Goal: Task Accomplishment & Management: Use online tool/utility

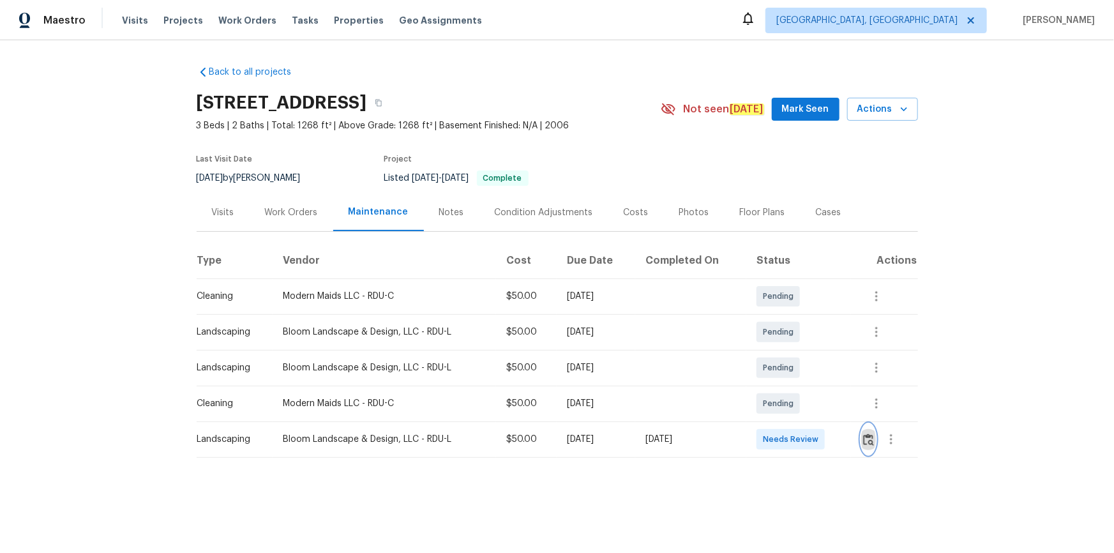
click at [869, 432] on button "button" at bounding box center [868, 439] width 15 height 31
click at [870, 437] on img "button" at bounding box center [868, 439] width 11 height 12
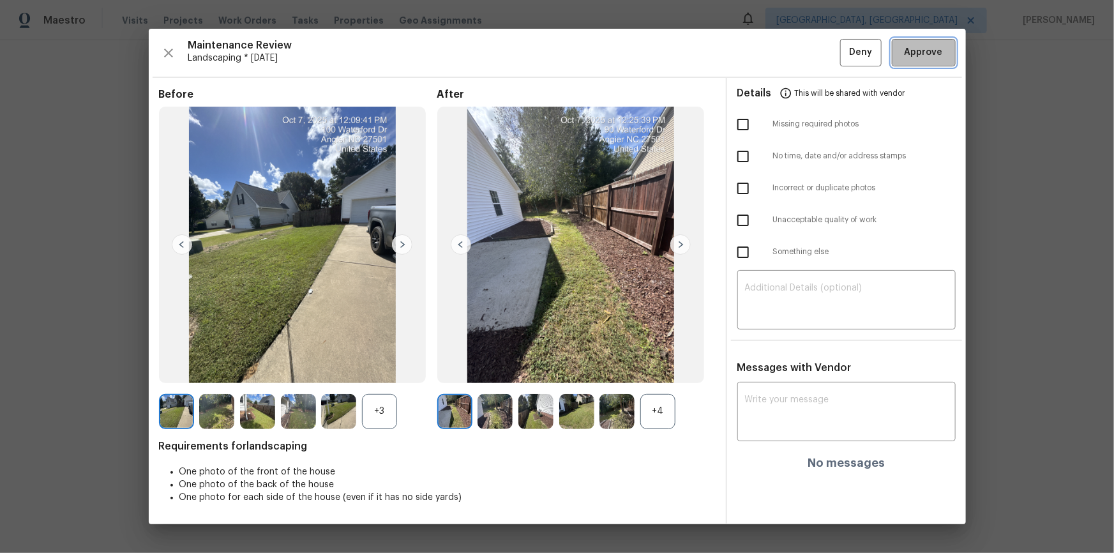
drag, startPoint x: 913, startPoint y: 56, endPoint x: 918, endPoint y: 95, distance: 39.3
click at [914, 57] on span "Approve" at bounding box center [923, 53] width 38 height 16
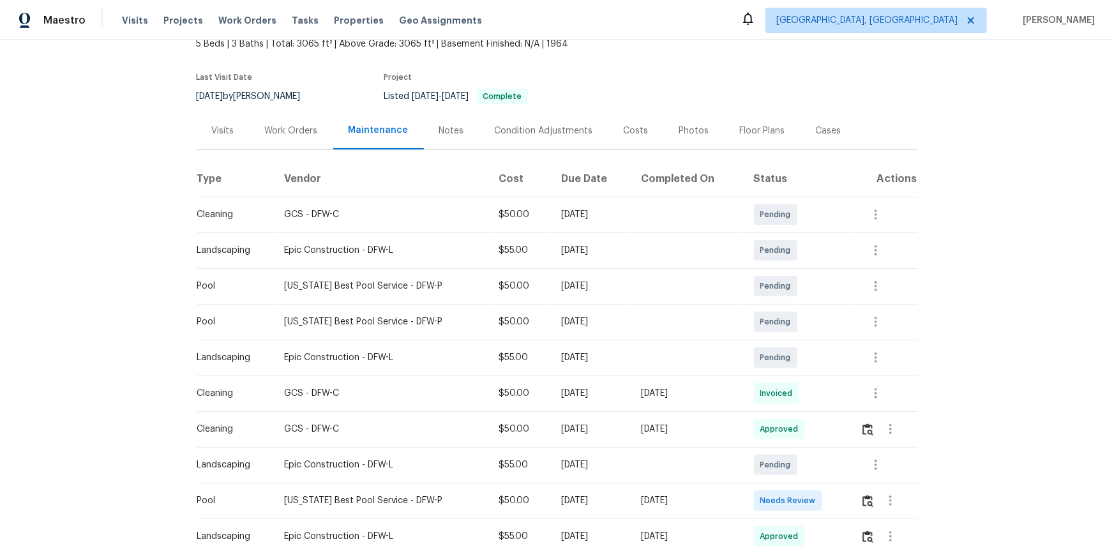
scroll to position [232, 0]
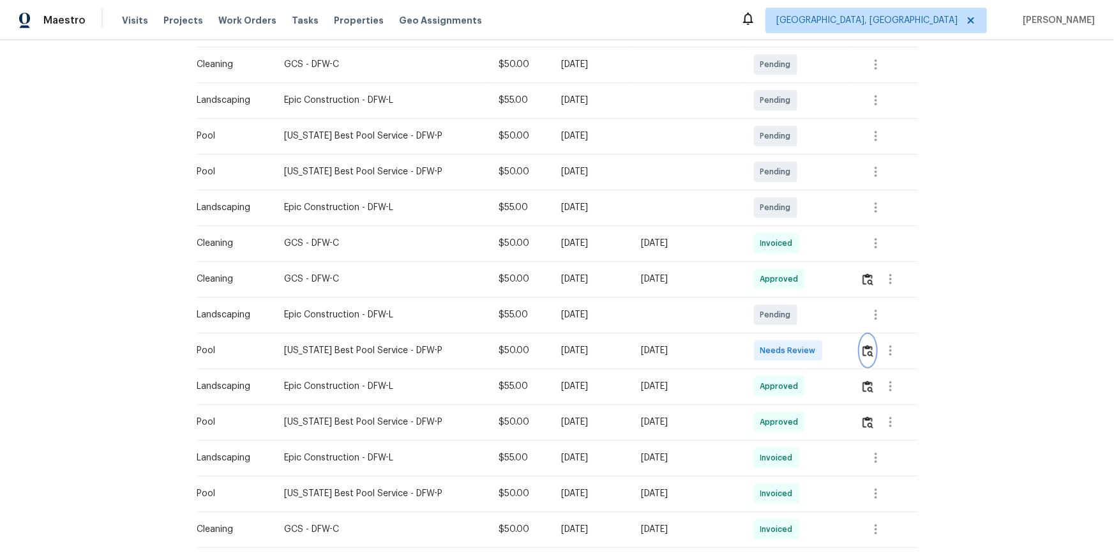
click at [792, 347] on img "button" at bounding box center [867, 351] width 11 height 12
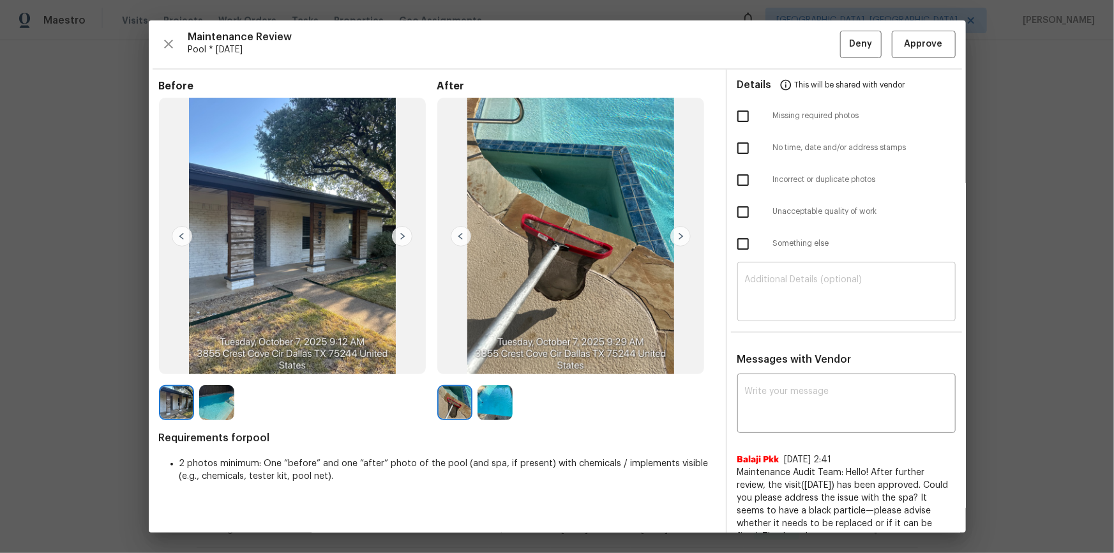
click at [792, 280] on textarea at bounding box center [846, 293] width 203 height 36
paste textarea "Maintenance Audit Team: Hello! Unfortunately, this pool visit completed on 10/0…"
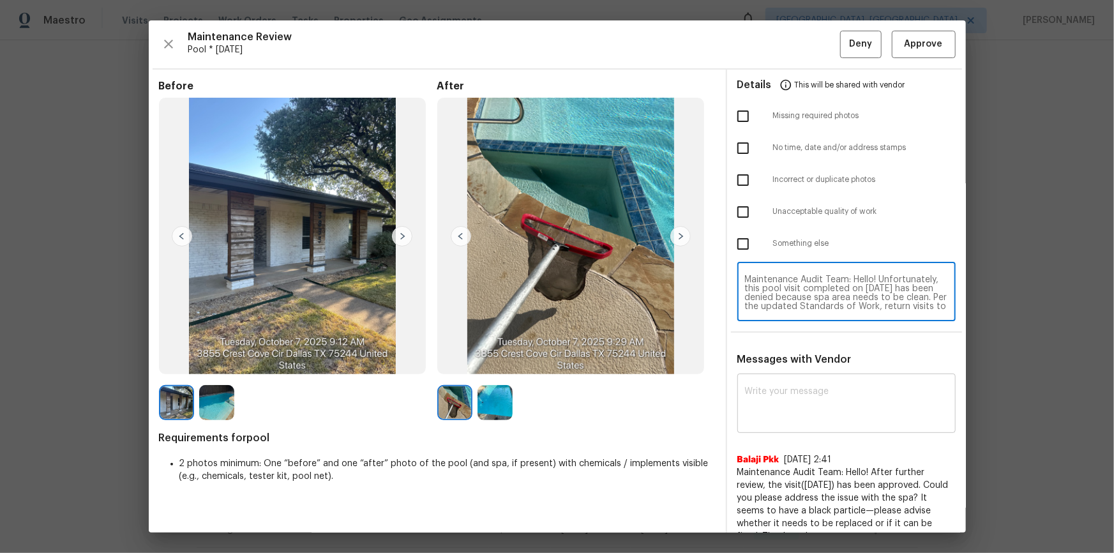
scroll to position [98, 0]
type textarea "Maintenance Audit Team: Hello! Unfortunately, this pool visit completed on 10/0…"
click at [792, 371] on textarea at bounding box center [846, 405] width 203 height 36
paste textarea "Maintenance Audit Team: Hello! Unfortunately, this pool visit completed on 10/0…"
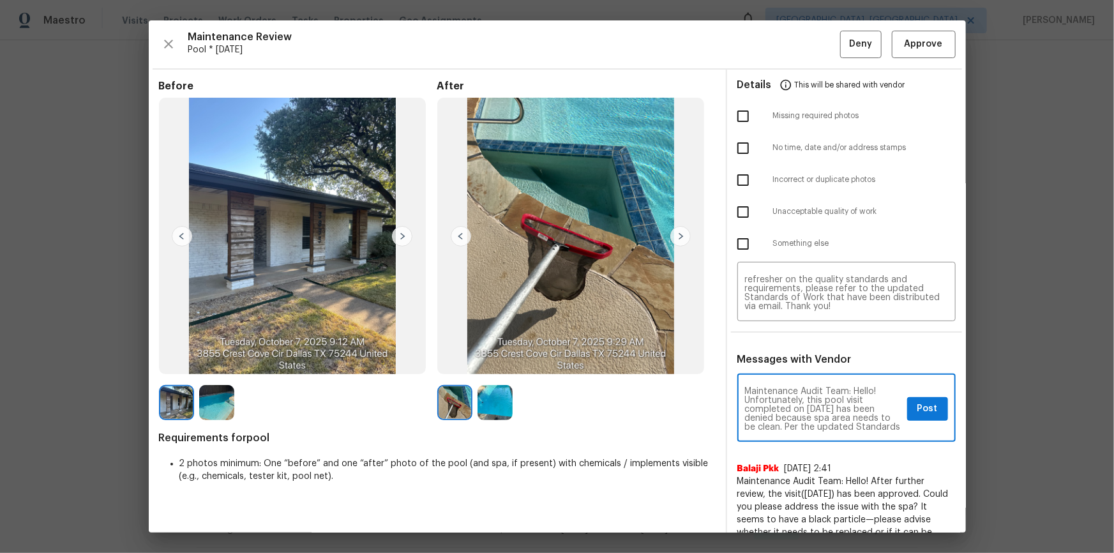
scroll to position [134, 0]
type textarea "Maintenance Audit Team: Hello! Unfortunately, this pool visit completed on 10/0…"
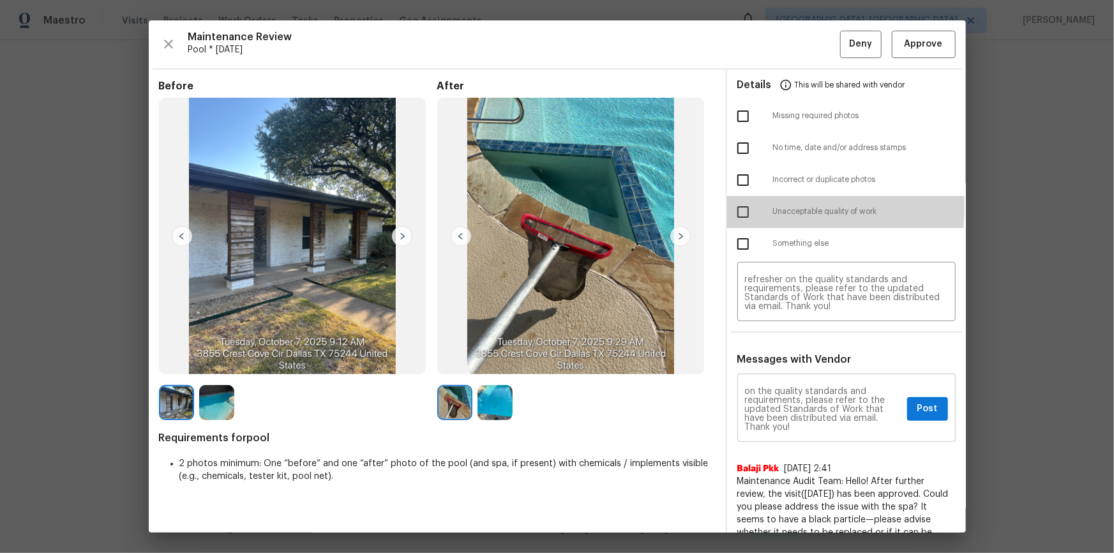
drag, startPoint x: 733, startPoint y: 207, endPoint x: 870, endPoint y: 377, distance: 218.3
click at [733, 210] on input "checkbox" at bounding box center [742, 211] width 27 height 27
checkbox input "true"
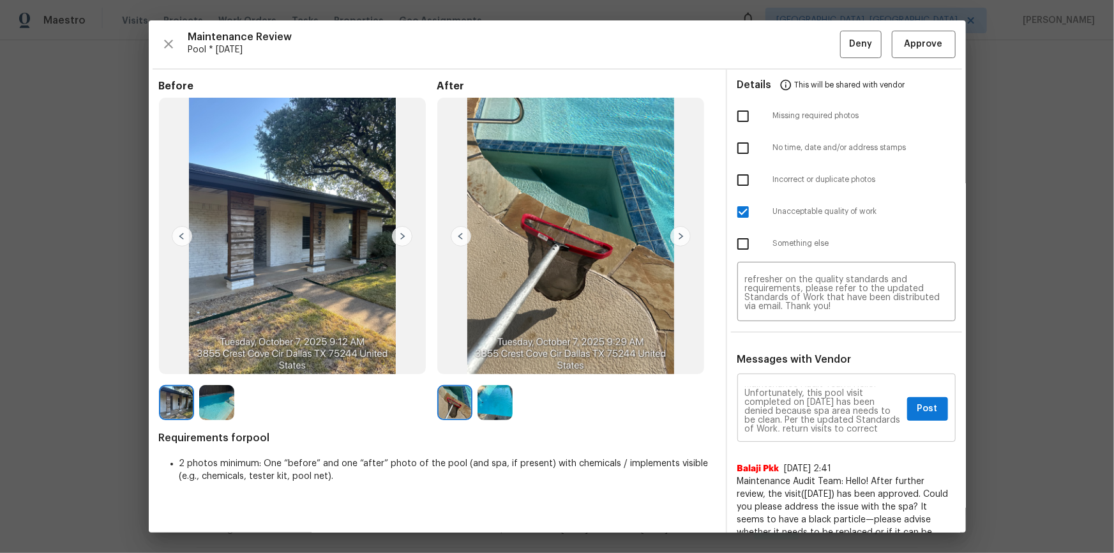
scroll to position [0, 0]
click at [792, 371] on button "Post" at bounding box center [927, 409] width 41 height 24
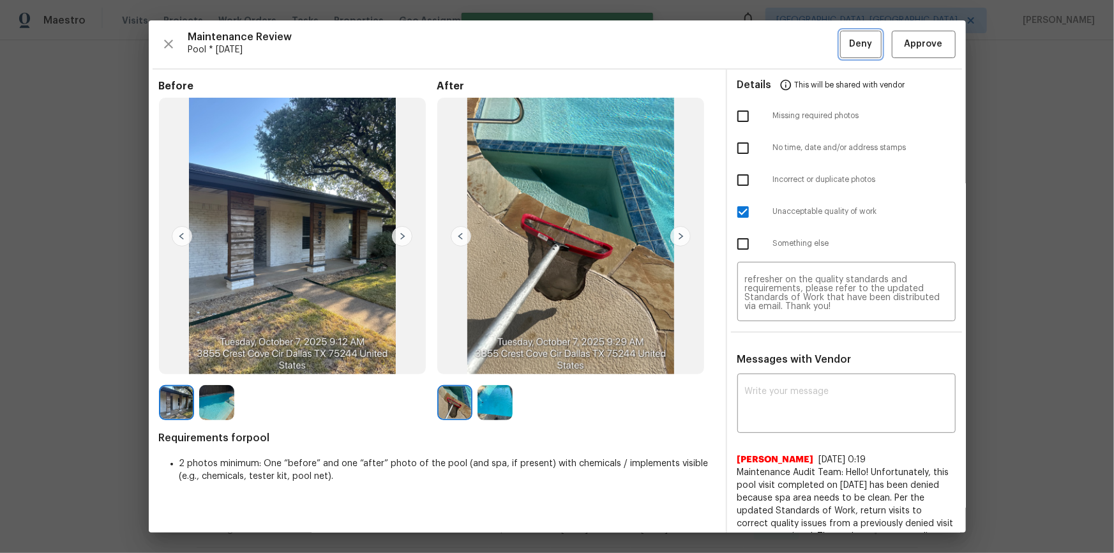
click at [792, 45] on span "Deny" at bounding box center [860, 44] width 23 height 16
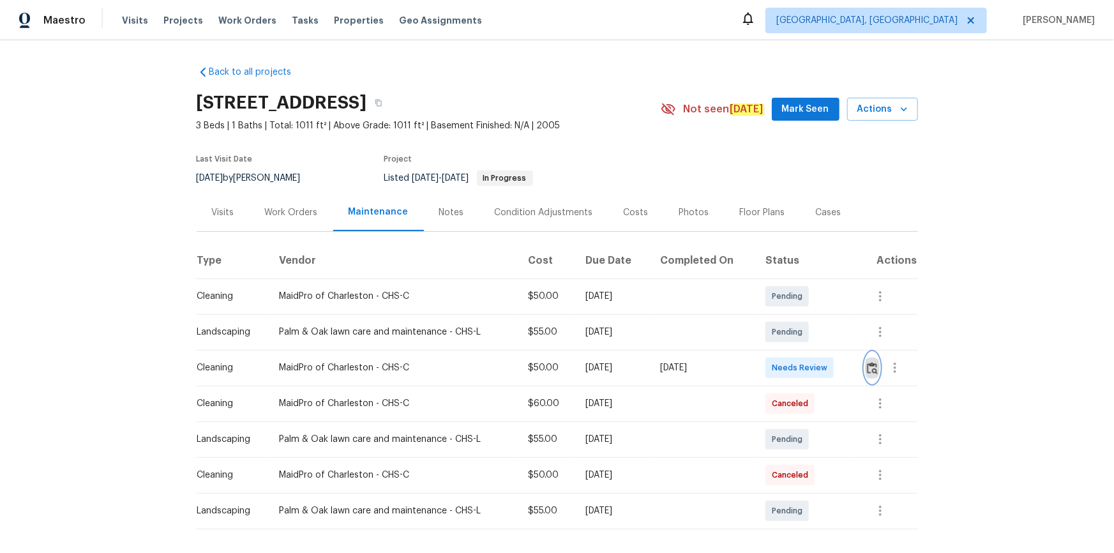
click at [792, 365] on button "button" at bounding box center [872, 367] width 15 height 31
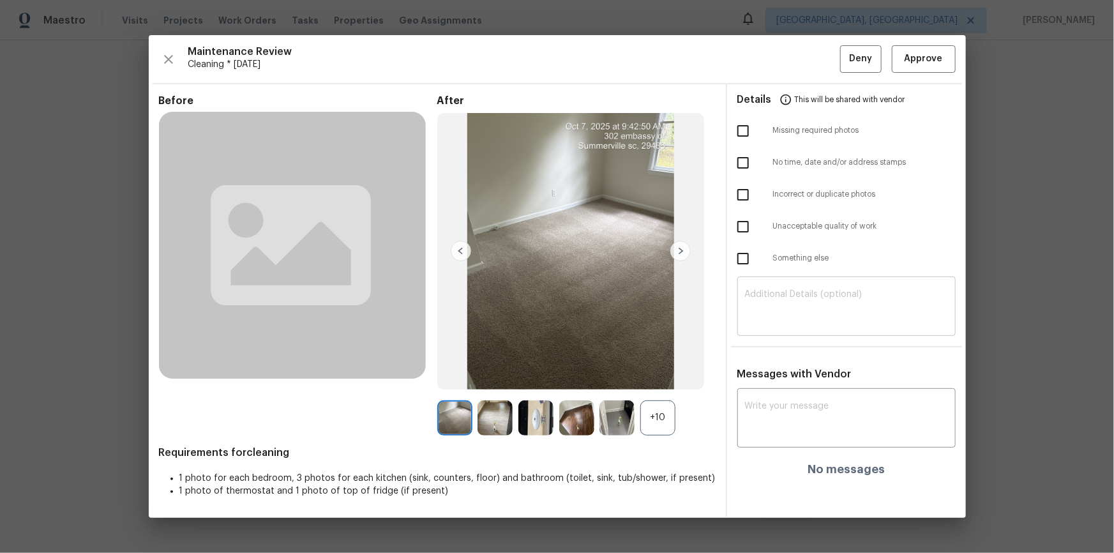
click at [792, 314] on textarea at bounding box center [846, 308] width 203 height 36
paste textarea "Maintenance Audit Team: Hello! Unfortunately, this cleaning visit completed on …"
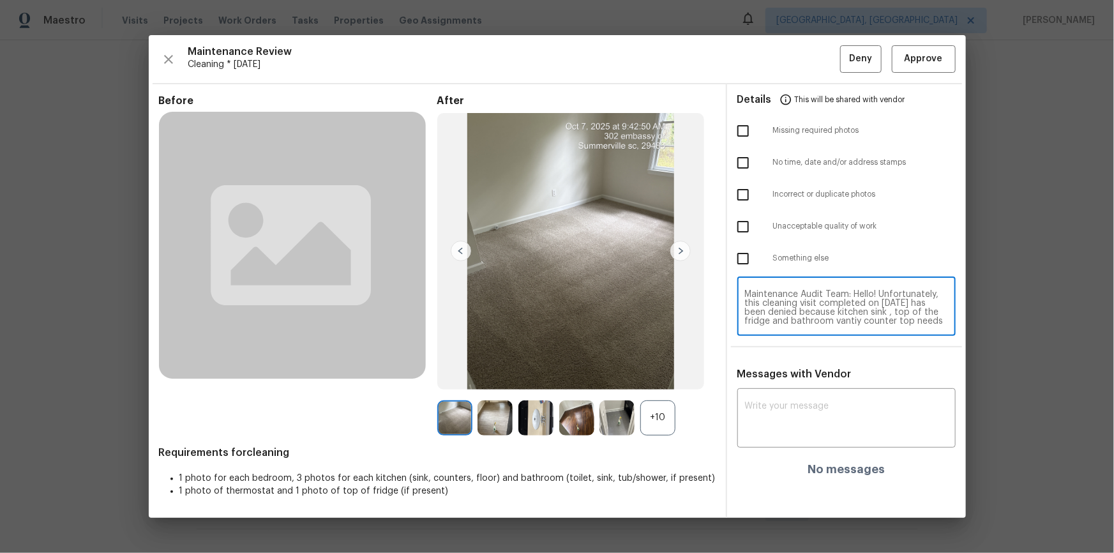
scroll to position [107, 0]
type textarea "Maintenance Audit Team: Hello! Unfortunately, this cleaning visit completed on …"
click at [792, 371] on textarea at bounding box center [846, 419] width 203 height 36
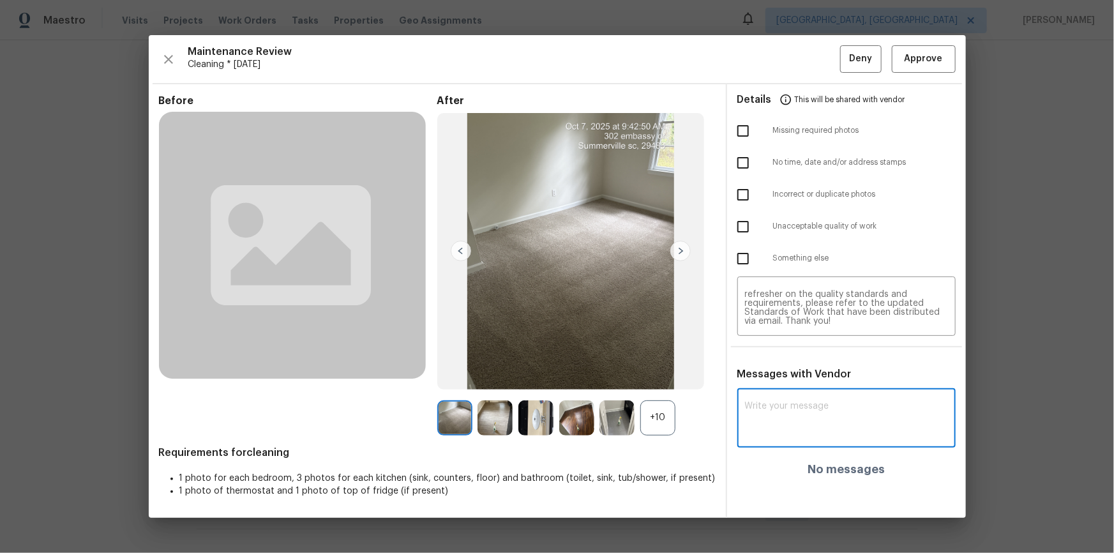
paste textarea "Maintenance Audit Team: Hello! Unfortunately, this cleaning visit completed on …"
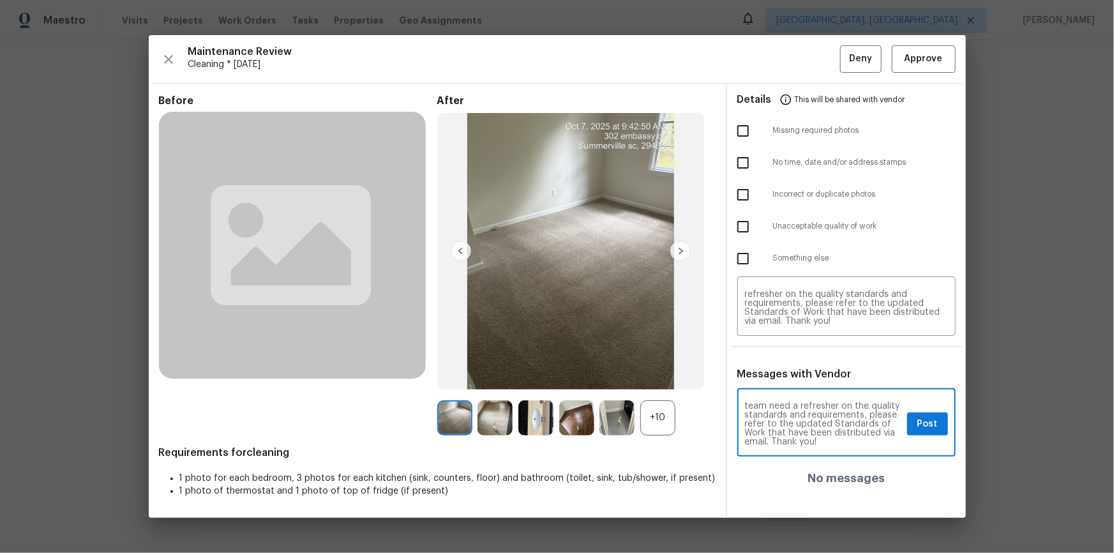
type textarea "Maintenance Audit Team: Hello! Unfortunately, this cleaning visit completed on …"
click at [745, 223] on input "checkbox" at bounding box center [742, 226] width 27 height 27
checkbox input "true"
click at [792, 371] on textarea "Maintenance Audit Team: Hello! Unfortunately, this cleaning visit completed on …" at bounding box center [823, 423] width 157 height 45
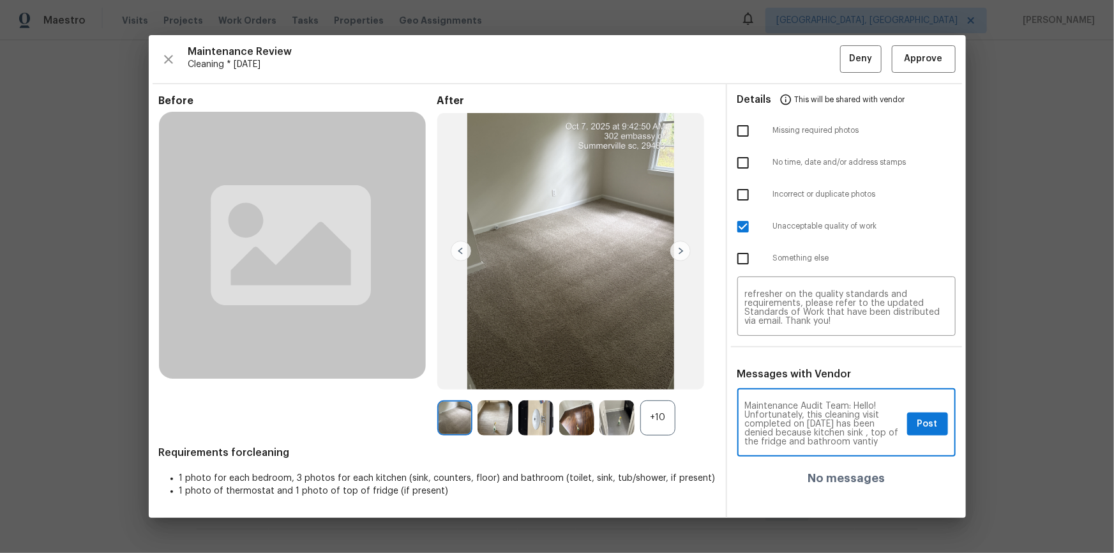
scroll to position [6, 0]
click at [792, 371] on textarea "Maintenance Audit Team: Hello! Unfortunately, this cleaning visit completed on …" at bounding box center [823, 423] width 157 height 45
type textarea "Maintenance Audit Team: Hello! Unfortunately, this cleaning visit completed on …"
click at [792, 291] on textarea "Maintenance Audit Team: Hello! Unfortunately, this cleaning visit completed on …" at bounding box center [846, 308] width 203 height 36
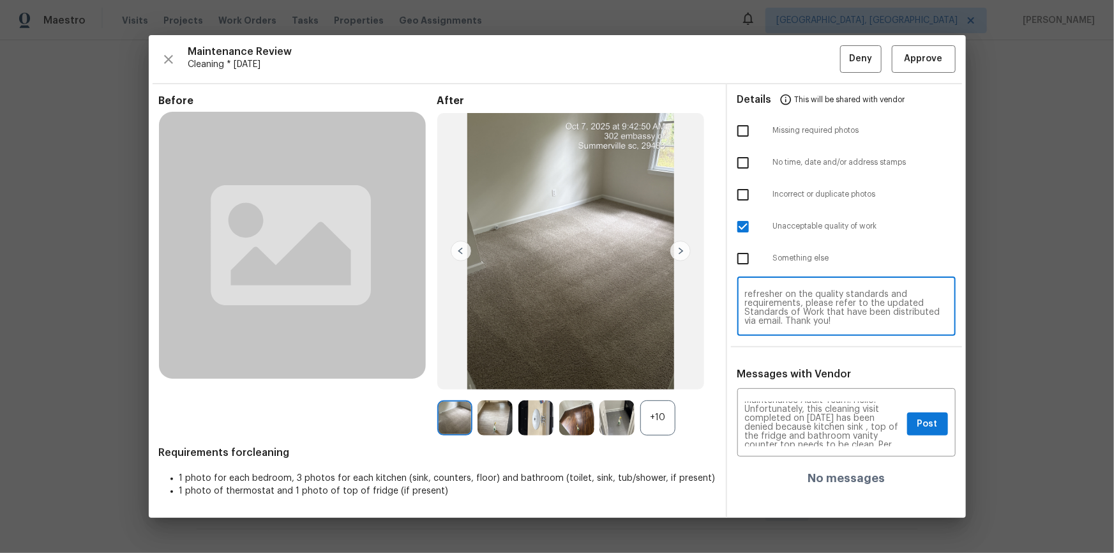
paste textarea "it"
type textarea "Maintenance Audit Team: Hello! Unfortunately, this cleaning visit completed on …"
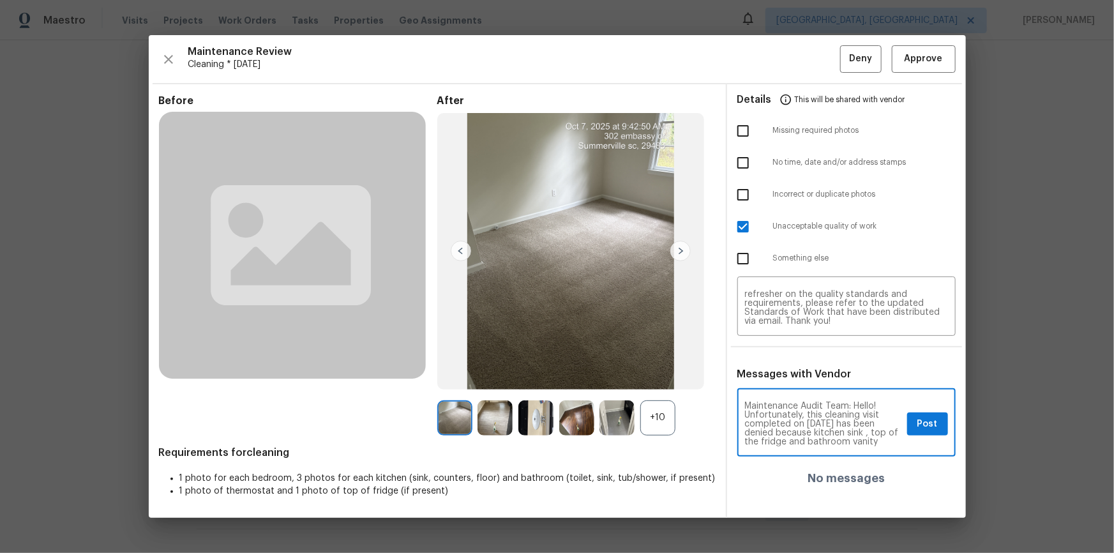
scroll to position [23, 0]
drag, startPoint x: 918, startPoint y: 407, endPoint x: 918, endPoint y: 414, distance: 6.4
click at [792, 371] on div "Maintenance Audit Team: Hello! Unfortunately, this cleaning visit completed on …" at bounding box center [846, 423] width 218 height 65
click at [792, 371] on button "Post" at bounding box center [927, 424] width 41 height 24
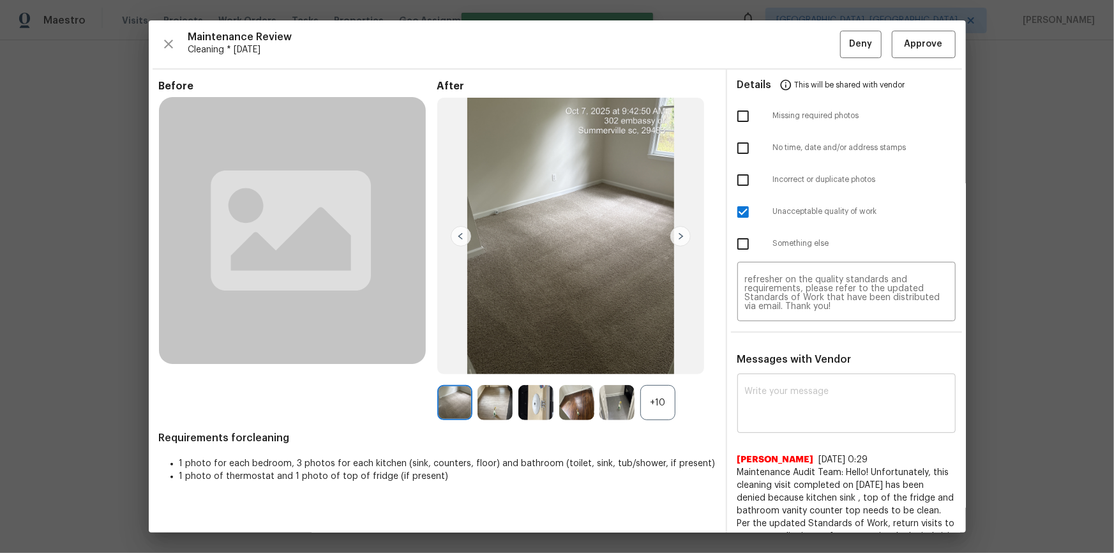
scroll to position [0, 0]
click at [792, 52] on button "Deny" at bounding box center [860, 44] width 41 height 27
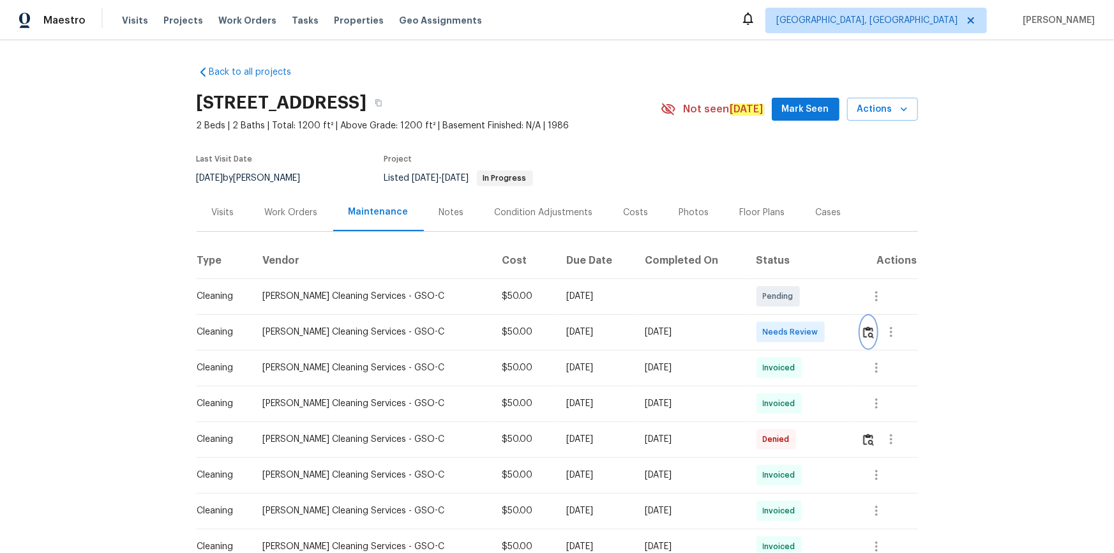
click at [870, 331] on button "button" at bounding box center [868, 332] width 15 height 31
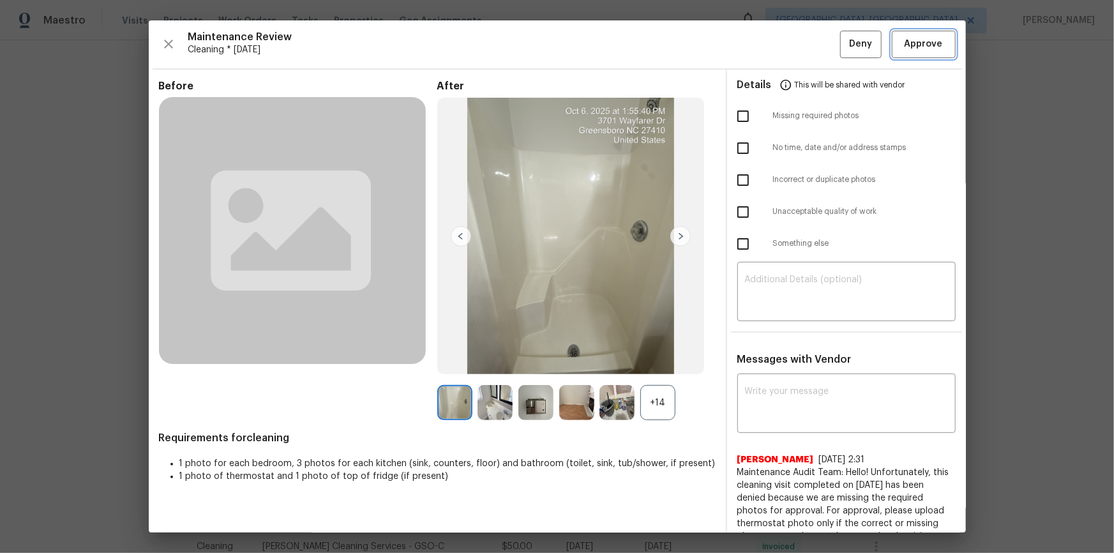
click at [909, 43] on span "Approve" at bounding box center [923, 44] width 38 height 16
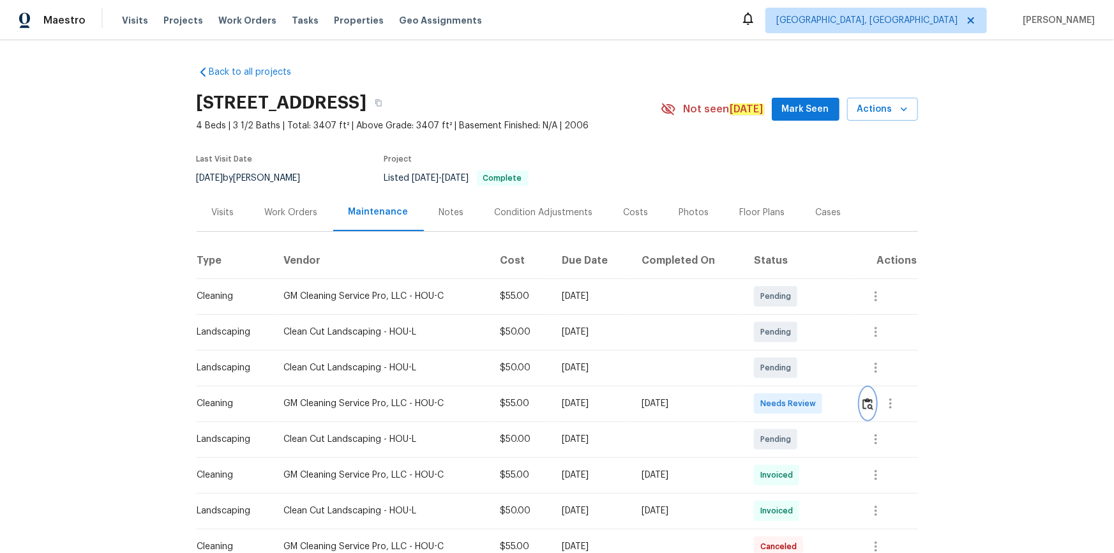
click at [792, 371] on img "button" at bounding box center [867, 404] width 11 height 12
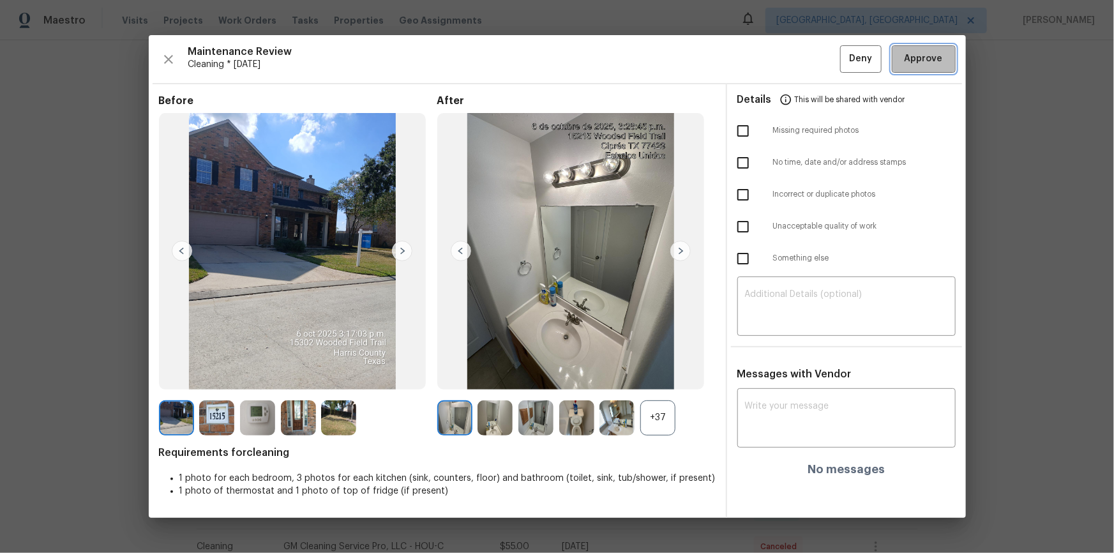
click at [792, 51] on span "Approve" at bounding box center [923, 59] width 38 height 16
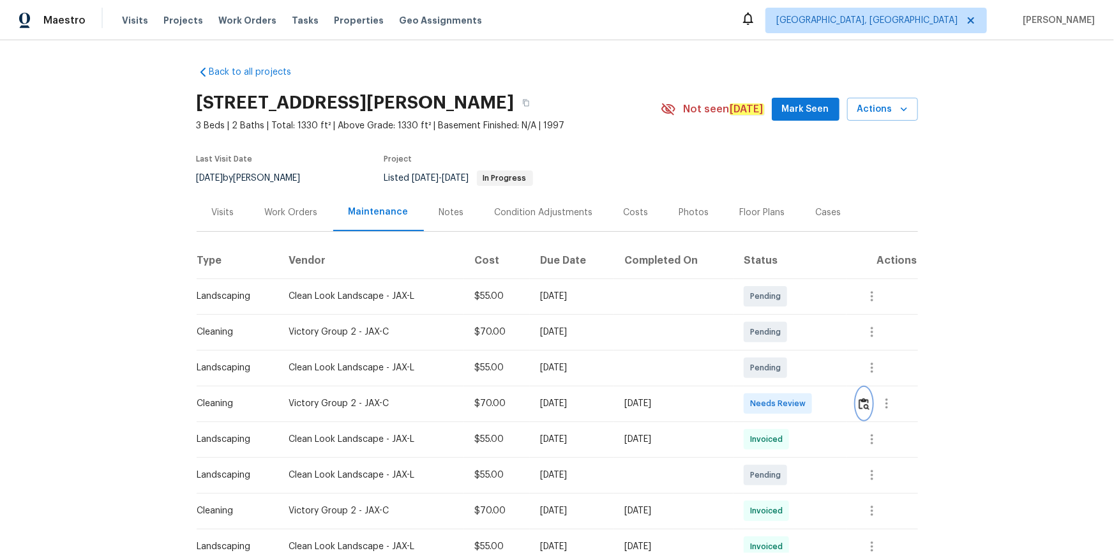
click at [863, 401] on img "button" at bounding box center [863, 404] width 11 height 12
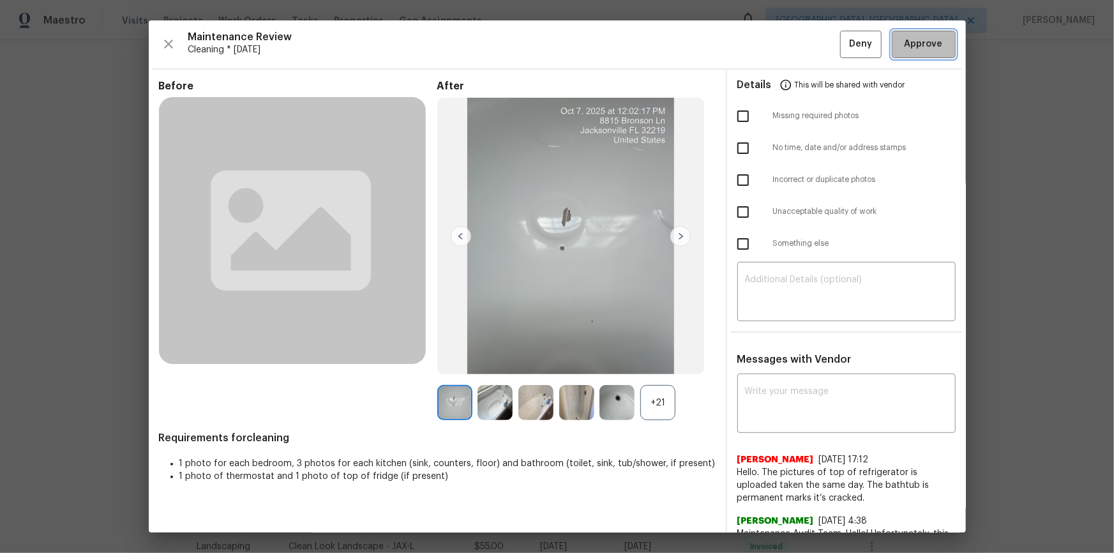
click at [932, 46] on span "Approve" at bounding box center [923, 44] width 38 height 16
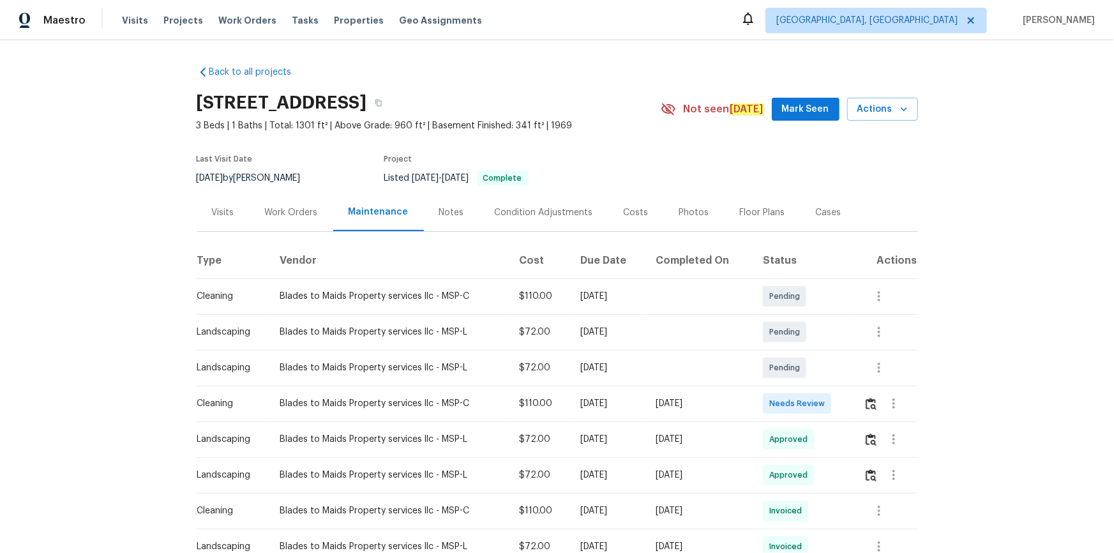
click at [792, 371] on td at bounding box center [885, 403] width 64 height 36
click at [792, 371] on img "button" at bounding box center [870, 404] width 11 height 12
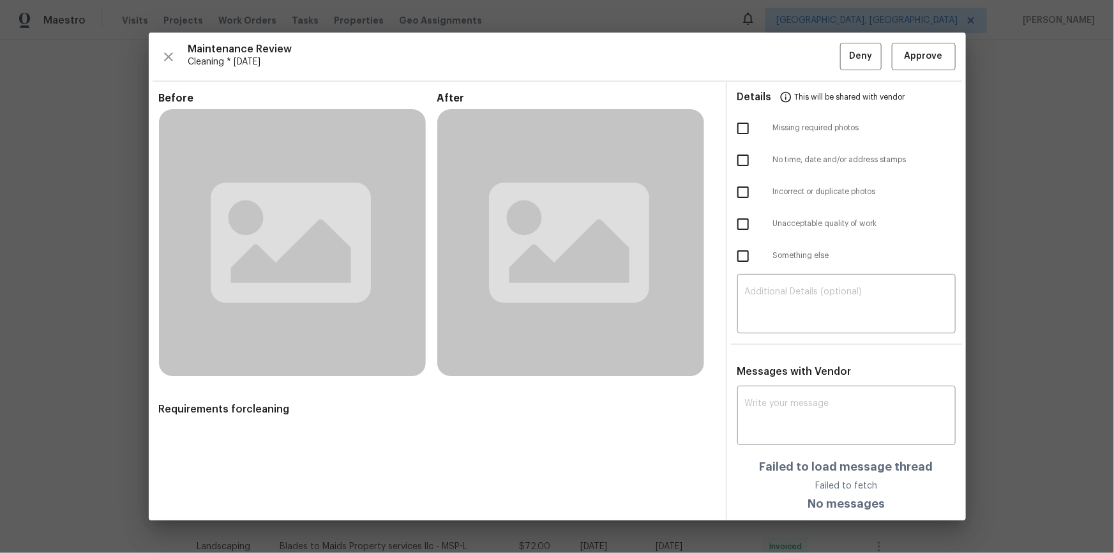
click at [792, 78] on div "Maintenance Review Cleaning * [DATE] Deny Approve Before After Requirements for…" at bounding box center [557, 277] width 817 height 488
click at [792, 50] on span "Approve" at bounding box center [923, 57] width 38 height 16
click at [792, 63] on span "Approve" at bounding box center [923, 57] width 38 height 16
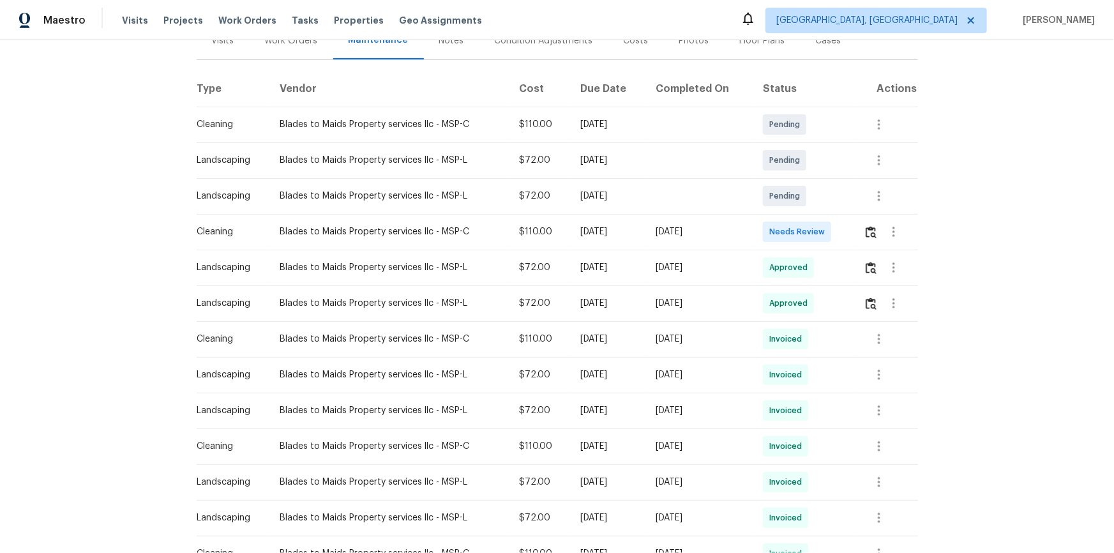
scroll to position [174, 0]
click at [873, 233] on img "button" at bounding box center [870, 230] width 11 height 12
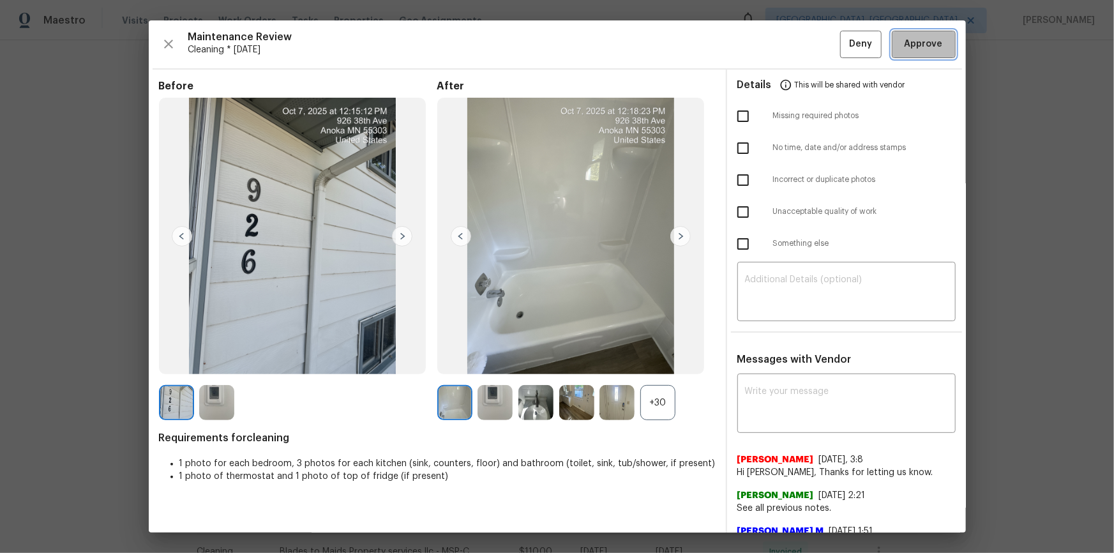
drag, startPoint x: 922, startPoint y: 40, endPoint x: 979, endPoint y: 153, distance: 126.2
click at [923, 40] on span "Approve" at bounding box center [923, 44] width 38 height 16
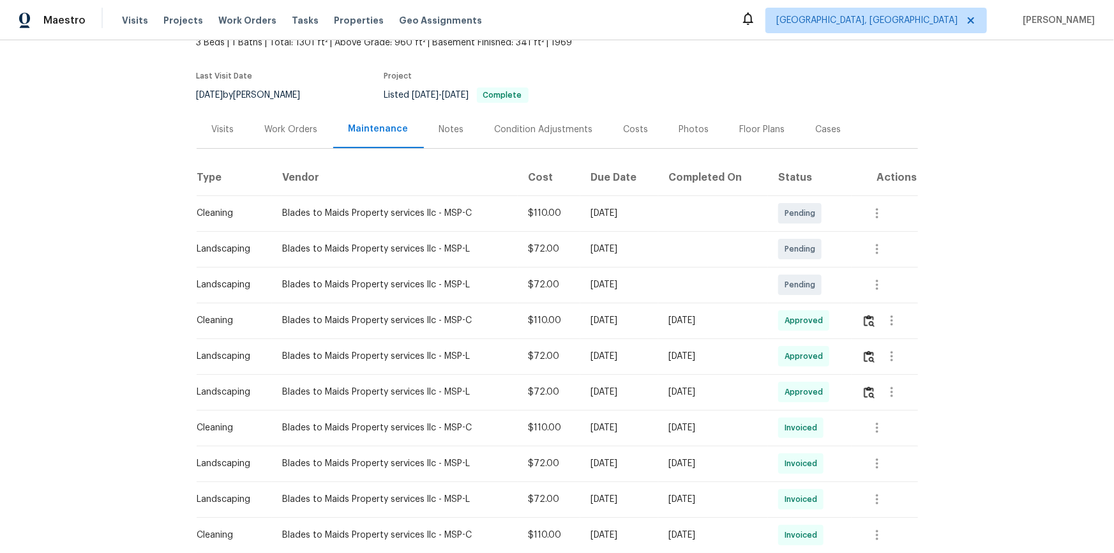
scroll to position [0, 0]
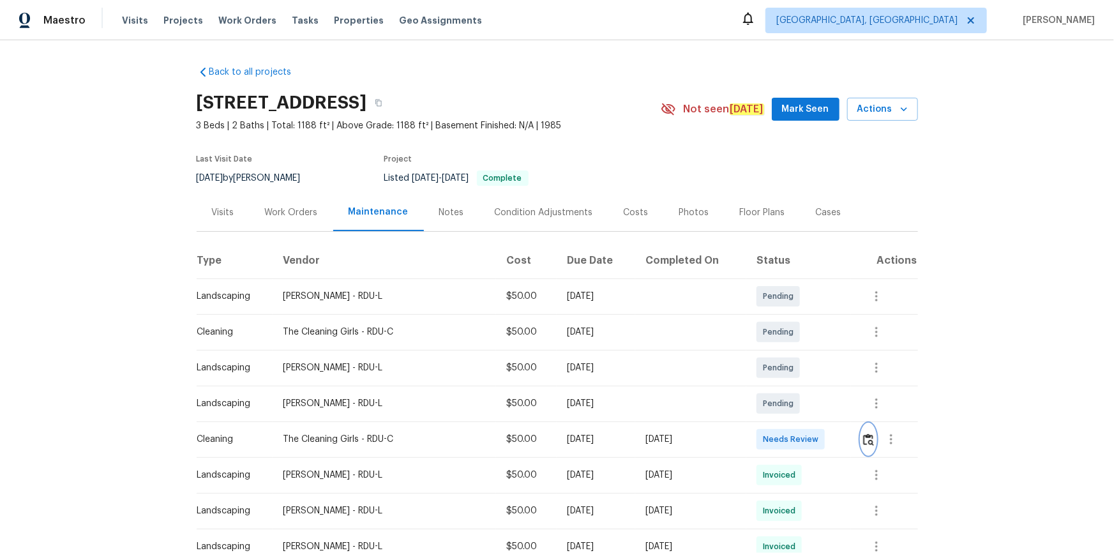
click at [792, 371] on img "button" at bounding box center [868, 439] width 11 height 12
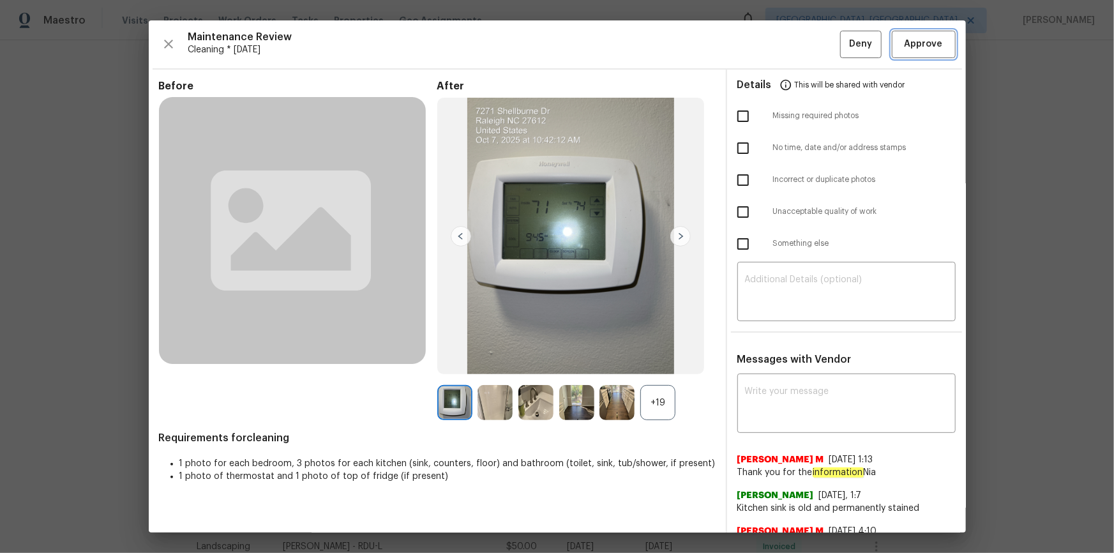
click at [792, 49] on span "Approve" at bounding box center [923, 44] width 38 height 16
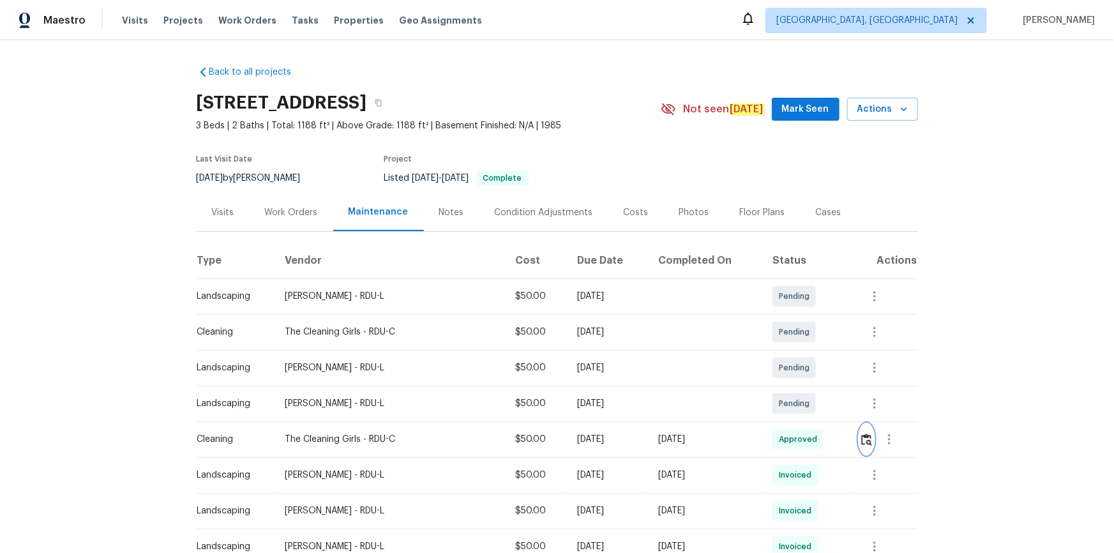
click at [792, 371] on img "button" at bounding box center [866, 439] width 11 height 12
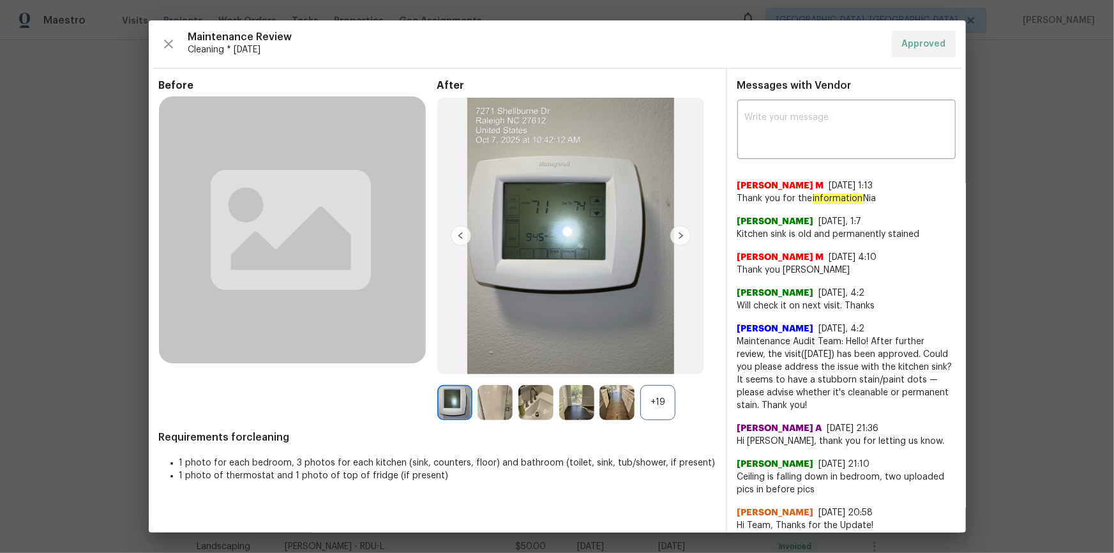
drag, startPoint x: 108, startPoint y: 69, endPoint x: 105, endPoint y: 56, distance: 13.6
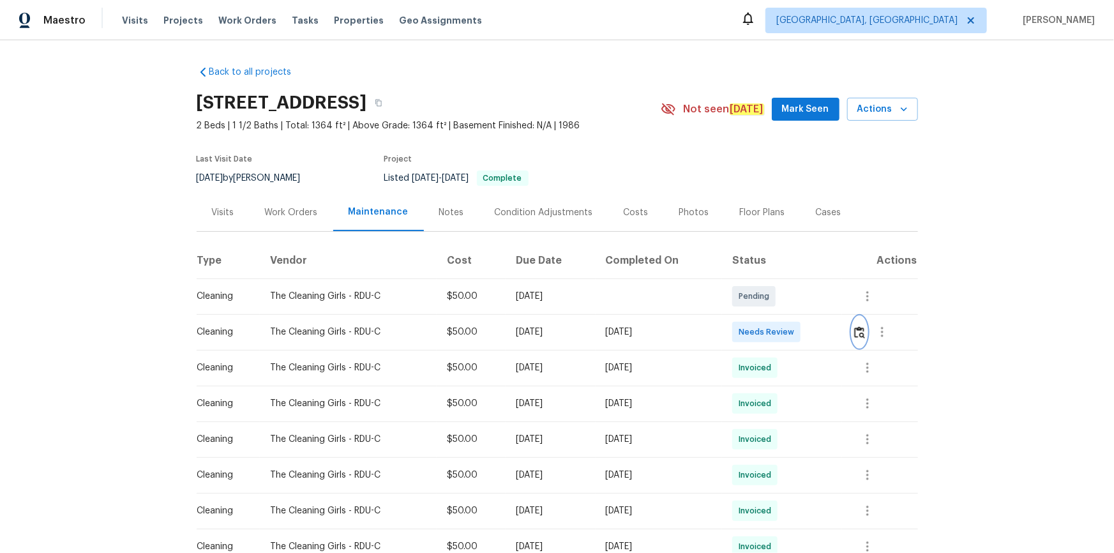
click at [862, 336] on img "button" at bounding box center [859, 332] width 11 height 12
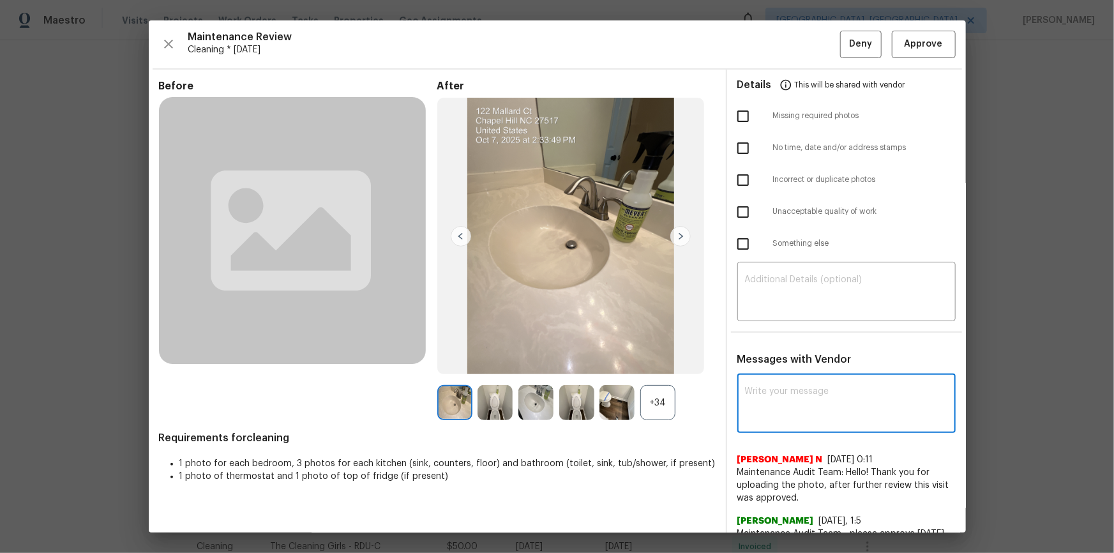
click at [814, 403] on textarea at bounding box center [846, 405] width 203 height 36
paste textarea "Maintenance Audit Team: Hello! After further review, the visit(10/07/2025) has …"
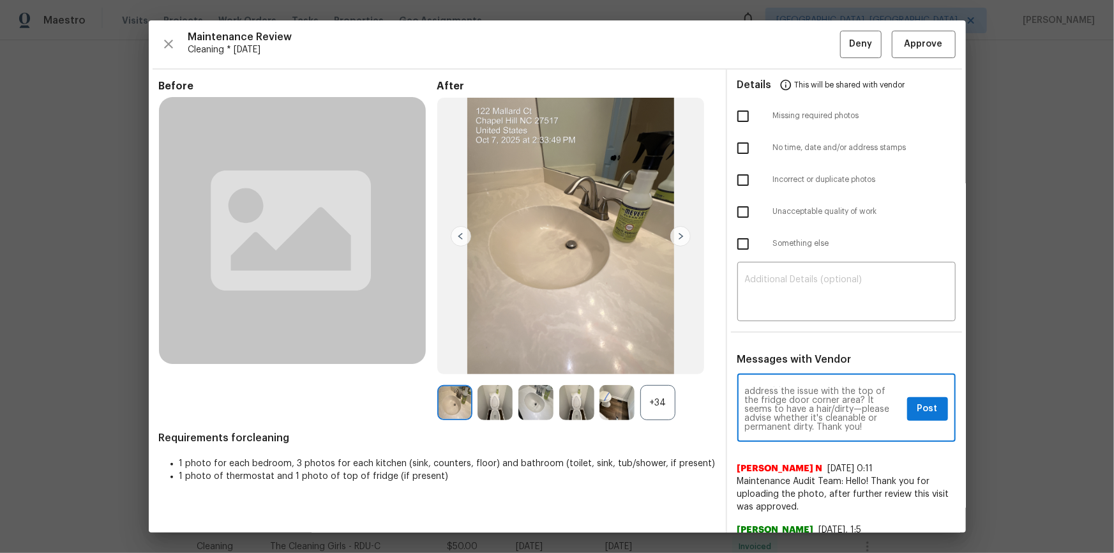
scroll to position [36, 0]
click at [802, 428] on textarea "Maintenance Audit Team: Hello! After further review, the visit(10/07/2025) has …" at bounding box center [823, 409] width 157 height 45
type textarea "Maintenance Audit Team: Hello! After further review, the visit(10/07/2025) has …"
click at [929, 405] on button "Post" at bounding box center [927, 409] width 41 height 24
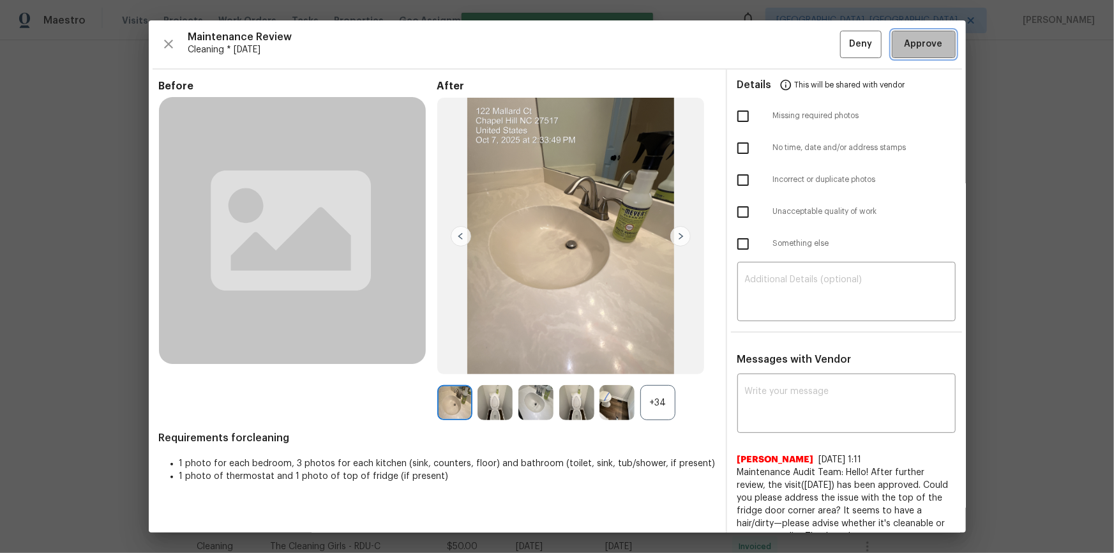
click at [922, 45] on span "Approve" at bounding box center [923, 44] width 38 height 16
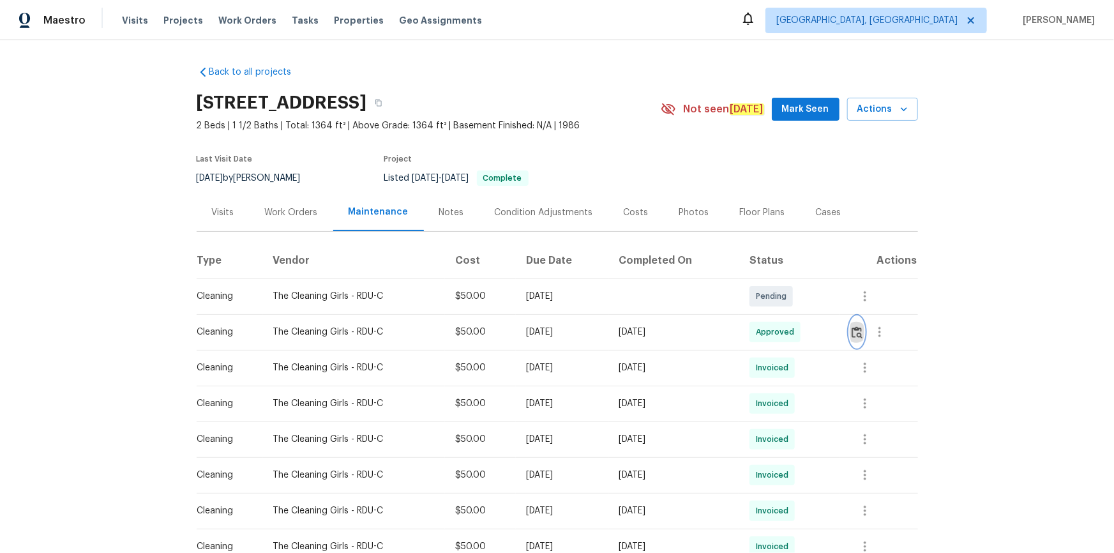
click at [862, 340] on button "button" at bounding box center [856, 332] width 15 height 31
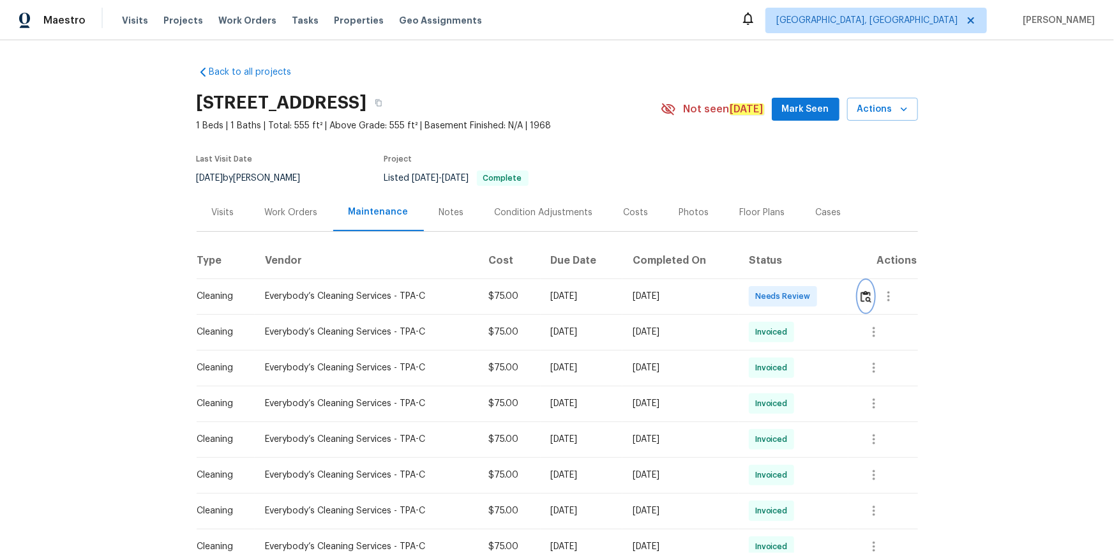
click at [792, 296] on img "button" at bounding box center [865, 296] width 11 height 12
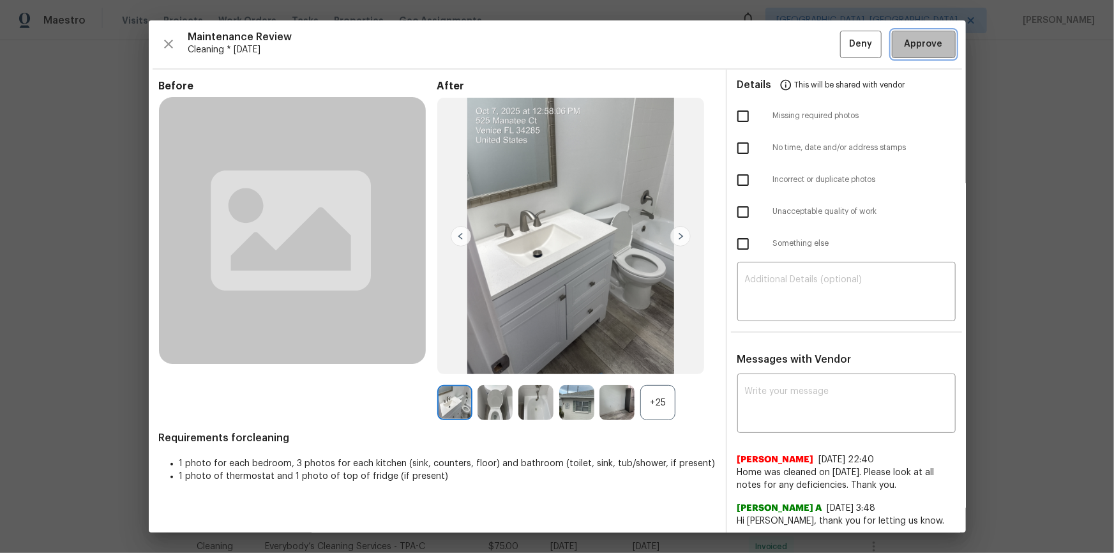
drag, startPoint x: 923, startPoint y: 43, endPoint x: 930, endPoint y: 77, distance: 34.5
click at [792, 45] on span "Approve" at bounding box center [923, 44] width 38 height 16
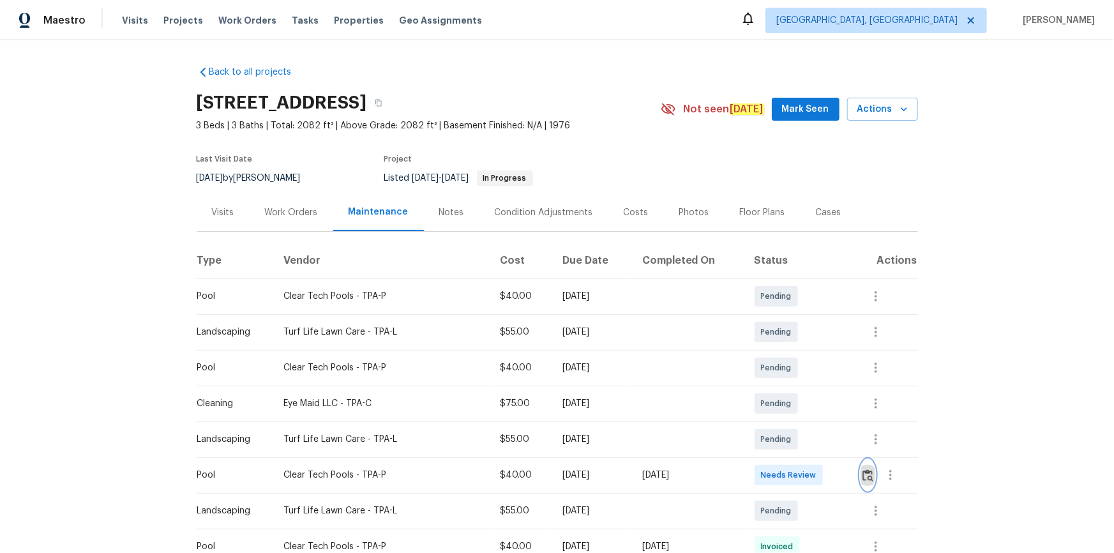
click at [792, 371] on img "button" at bounding box center [867, 475] width 11 height 12
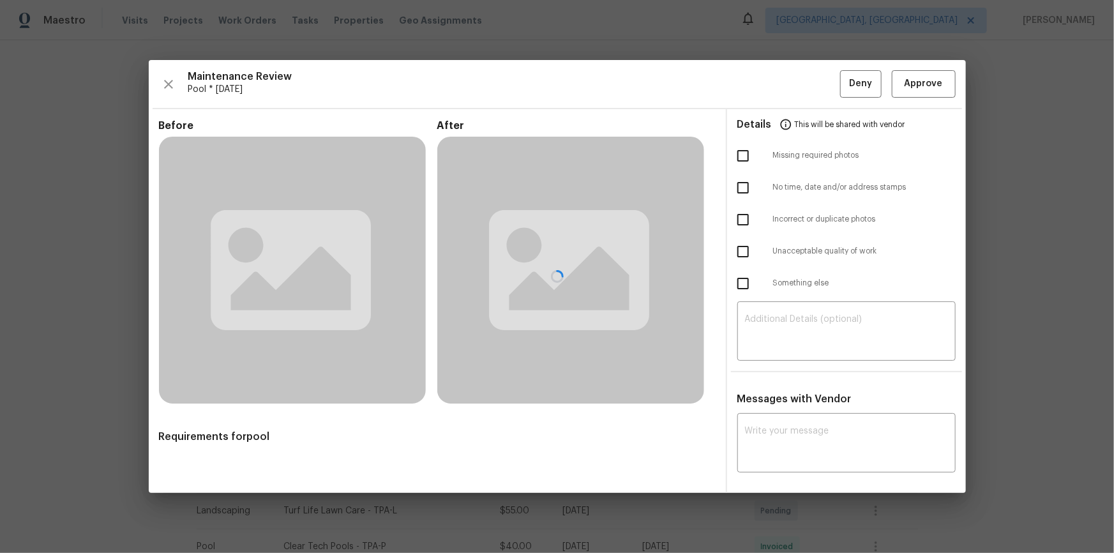
drag, startPoint x: 946, startPoint y: 74, endPoint x: 945, endPoint y: 102, distance: 28.1
click at [792, 73] on div at bounding box center [557, 276] width 817 height 433
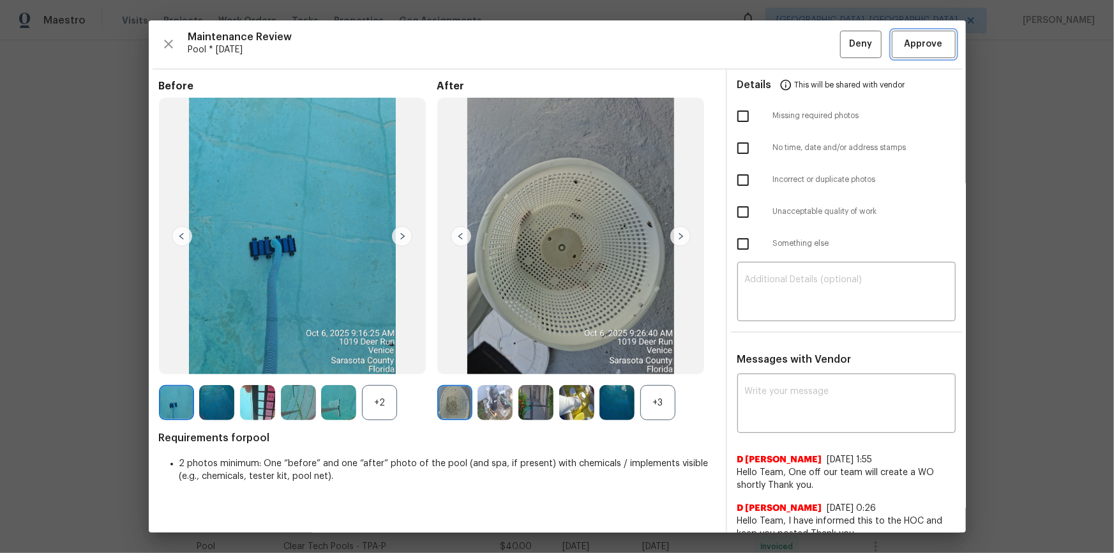
click at [792, 40] on span "Approve" at bounding box center [923, 44] width 38 height 16
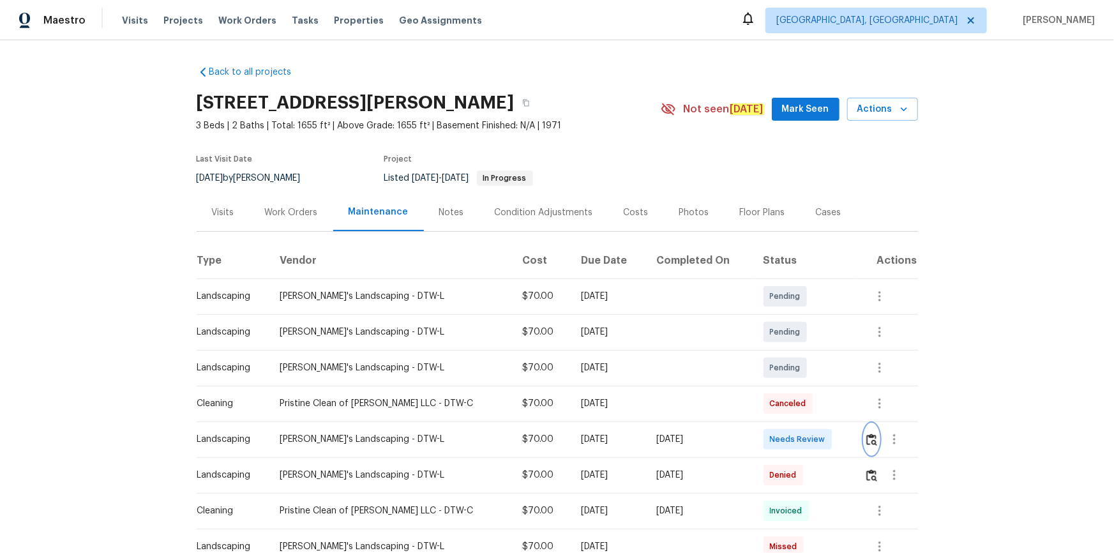
click at [866, 439] on img "button" at bounding box center [871, 439] width 11 height 12
click at [854, 428] on td at bounding box center [886, 439] width 64 height 36
click at [866, 441] on img "button" at bounding box center [871, 439] width 11 height 12
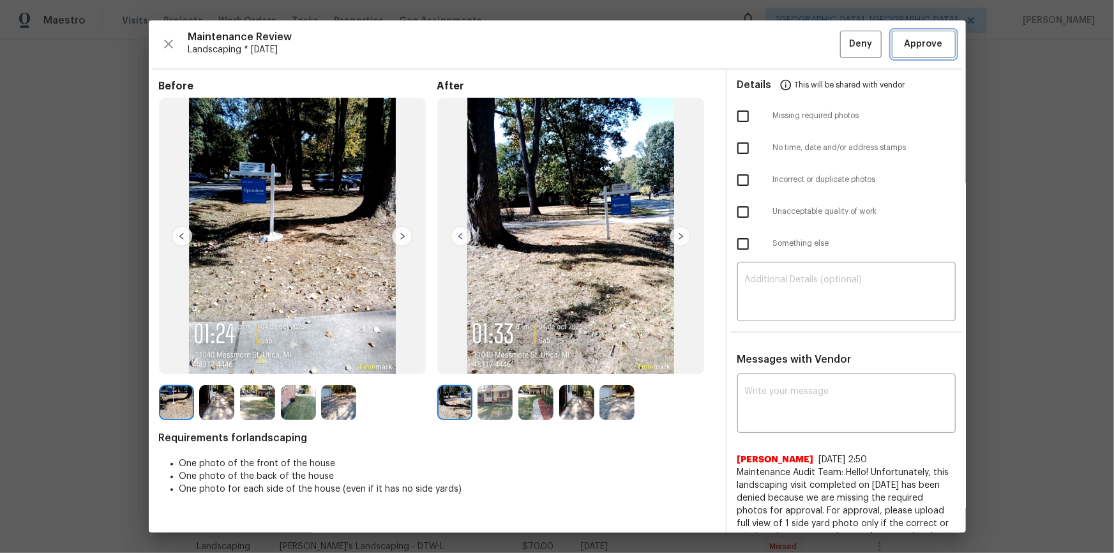
click at [920, 40] on span "Approve" at bounding box center [923, 44] width 38 height 16
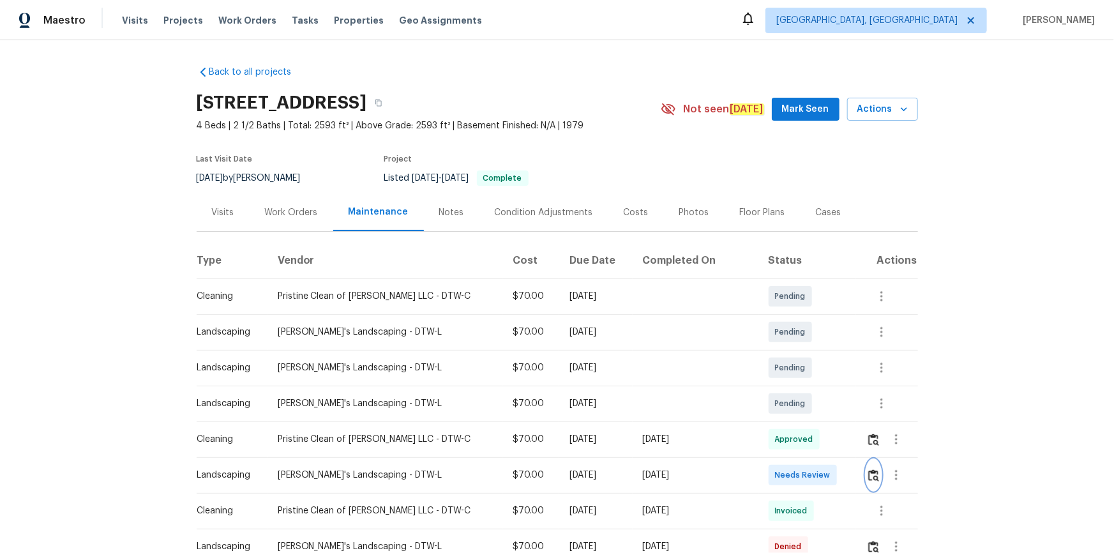
click at [869, 472] on img "button" at bounding box center [873, 475] width 11 height 12
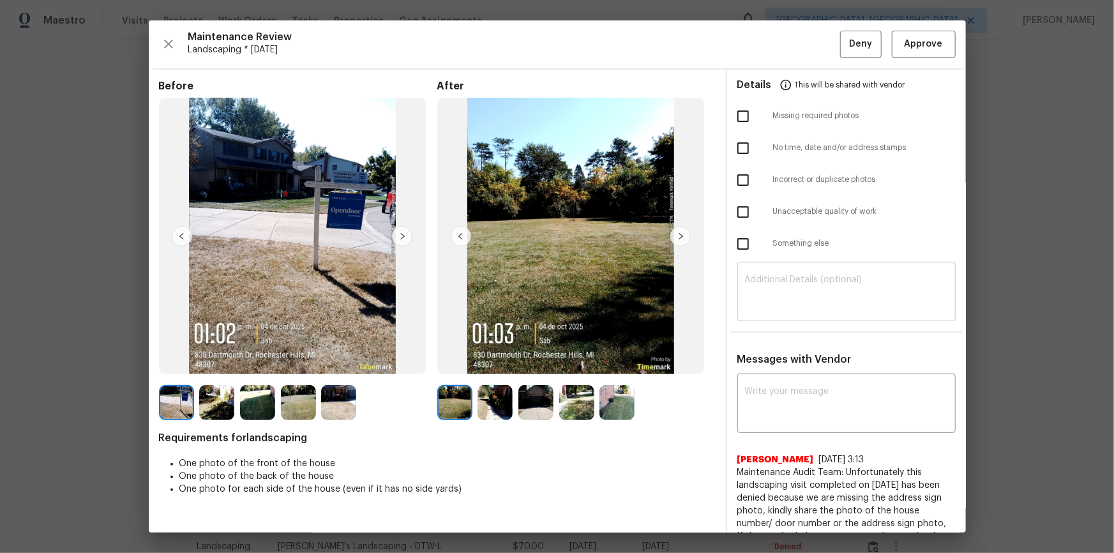
click at [869, 297] on textarea at bounding box center [846, 293] width 203 height 36
paste textarea "Maintenance Audit Team: Hello! Unfortunately, this landscaping visit completed …"
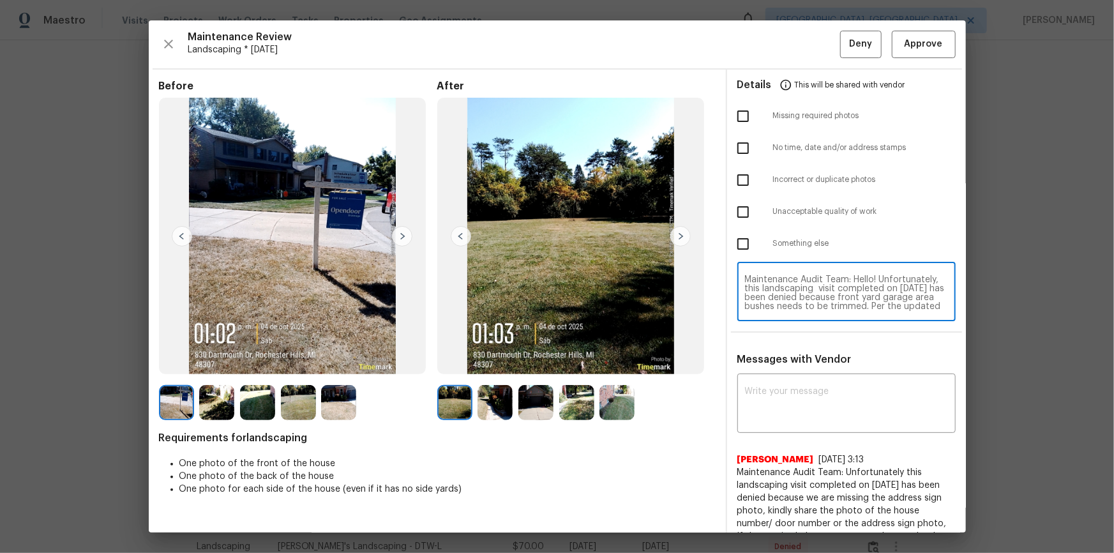
scroll to position [107, 0]
type textarea "Maintenance Audit Team: Hello! Unfortunately, this landscaping visit completed …"
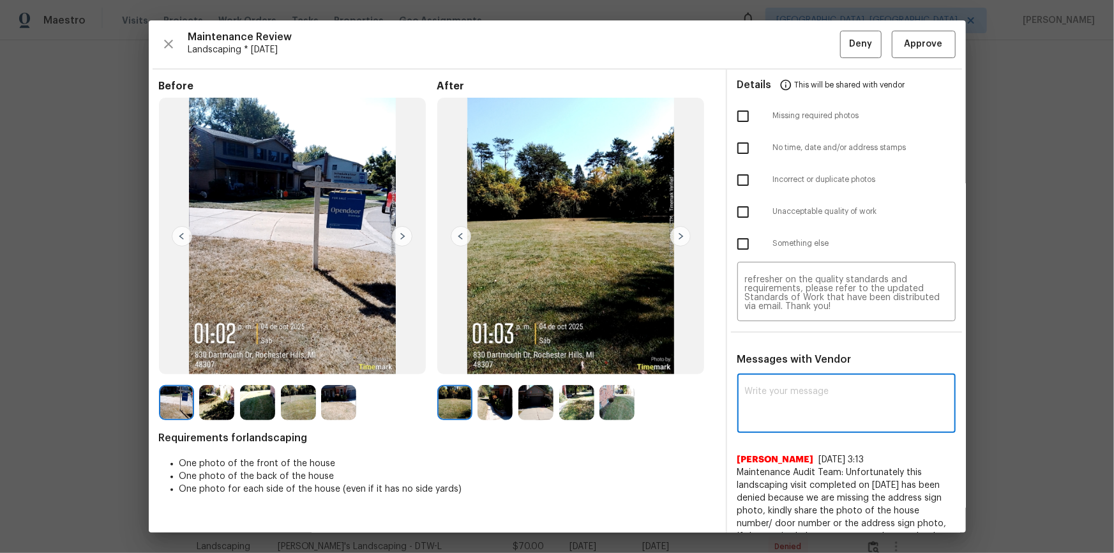
click at [835, 387] on textarea at bounding box center [846, 405] width 203 height 36
paste textarea "Maintenance Audit Team: Hello! Unfortunately, this landscaping visit completed …"
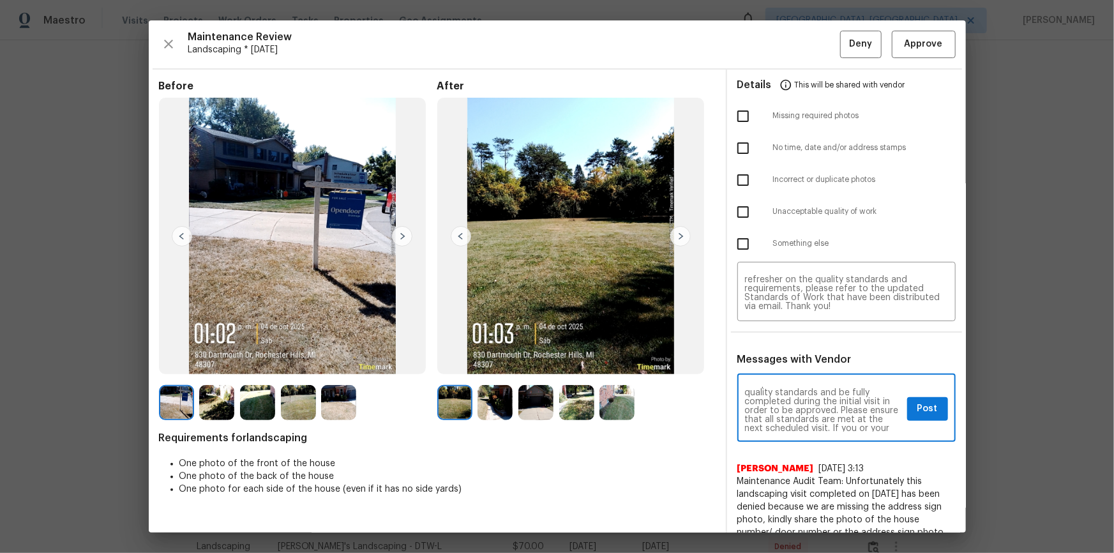
scroll to position [0, 0]
type textarea "Maintenance Audit Team: Hello! Unfortunately, this landscaping visit completed …"
drag, startPoint x: 734, startPoint y: 213, endPoint x: 755, endPoint y: 243, distance: 37.2
click at [739, 217] on input "checkbox" at bounding box center [742, 211] width 27 height 27
checkbox input "true"
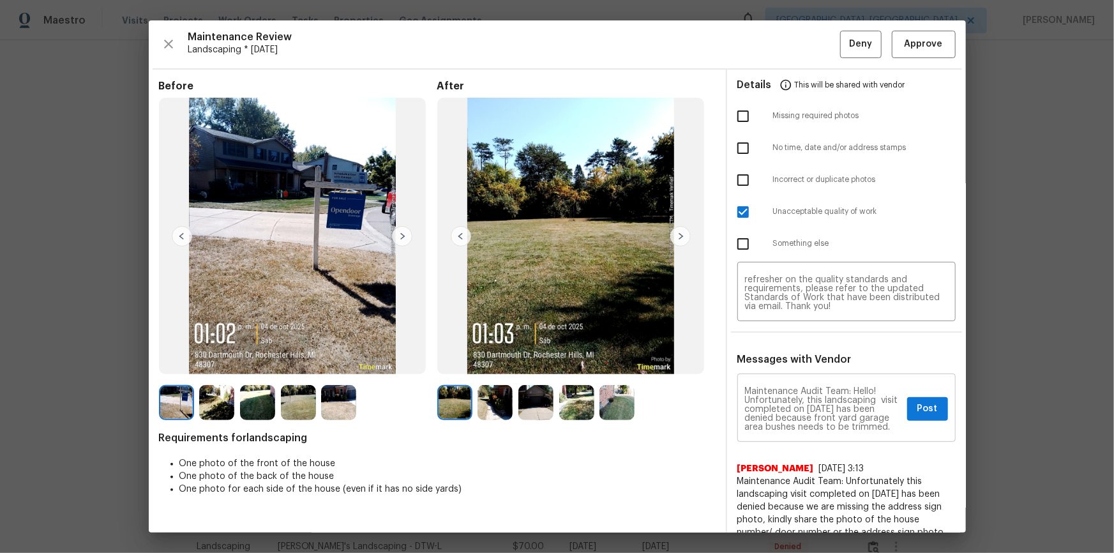
scroll to position [23, 0]
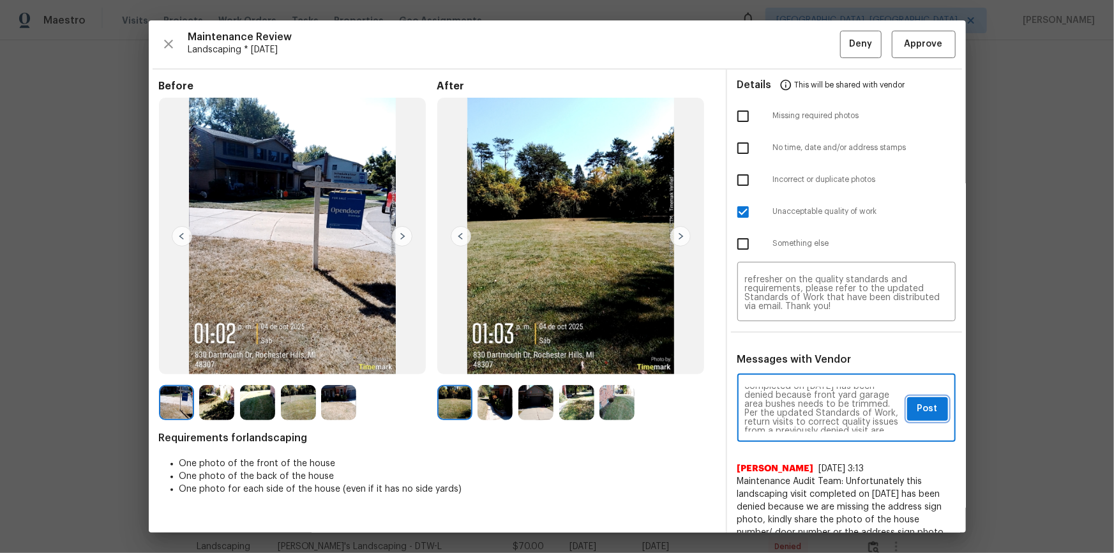
click at [917, 402] on span "Post" at bounding box center [927, 409] width 20 height 16
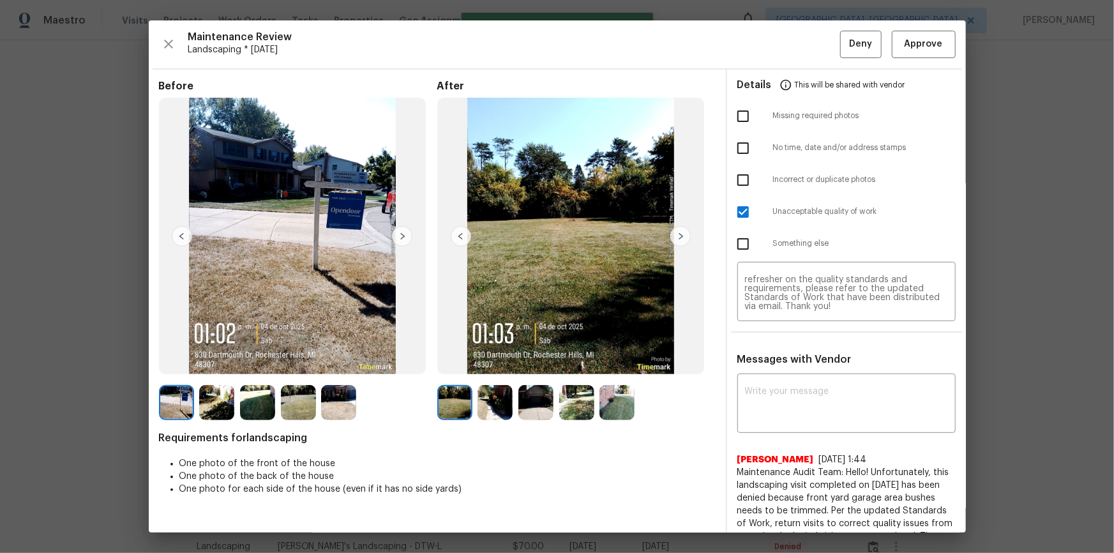
scroll to position [0, 0]
click at [863, 38] on button "Deny" at bounding box center [860, 44] width 41 height 27
